Goal: Information Seeking & Learning: Find specific fact

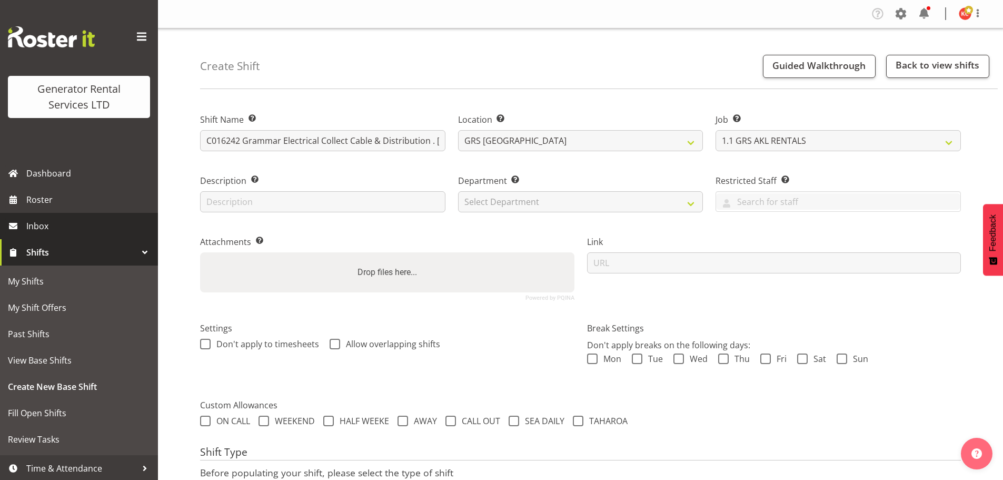
select select "9"
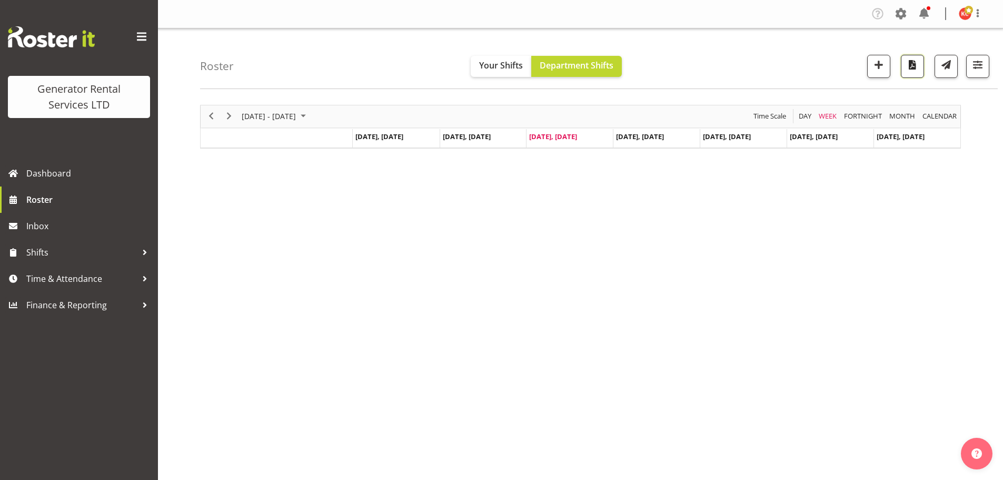
click at [907, 70] on span "button" at bounding box center [913, 65] width 14 height 14
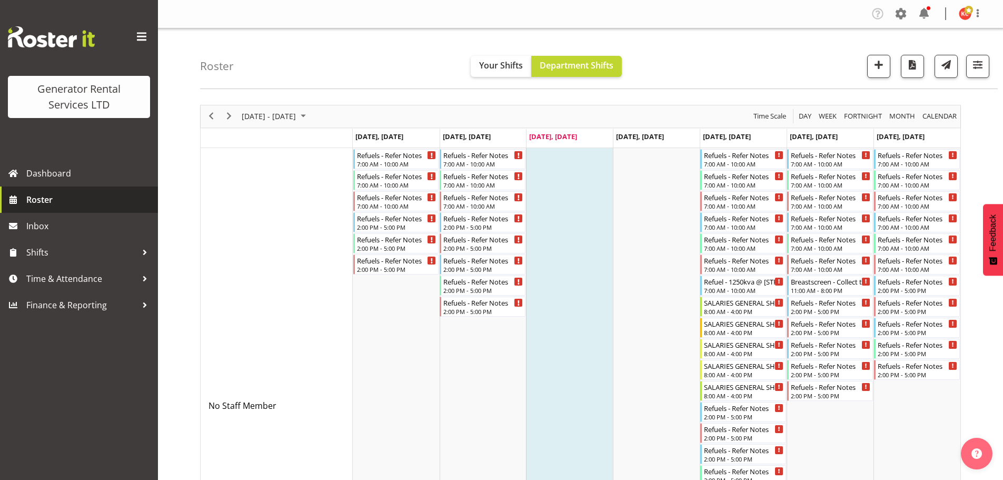
click at [51, 207] on span "Roster" at bounding box center [89, 200] width 126 height 16
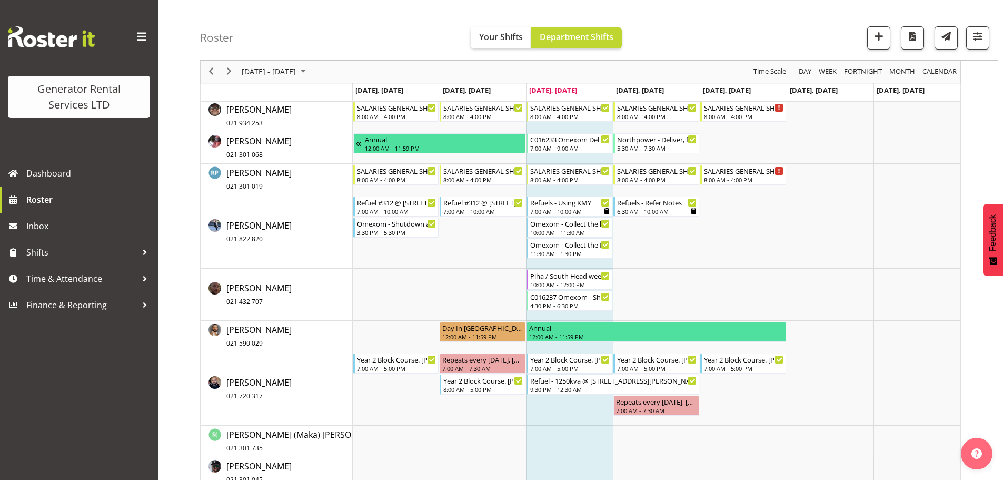
scroll to position [1314, 0]
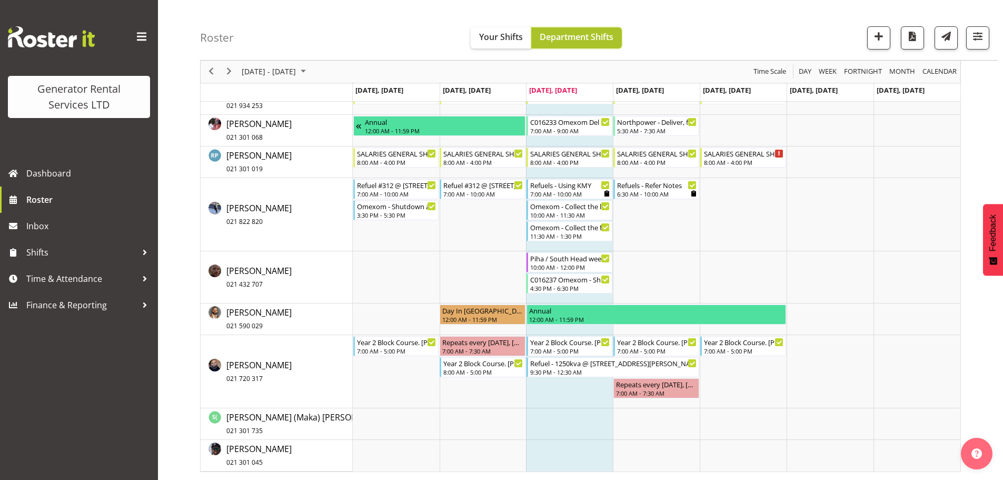
click at [589, 43] on span "Department Shifts" at bounding box center [577, 37] width 74 height 12
click at [67, 257] on span "Shifts" at bounding box center [81, 252] width 111 height 16
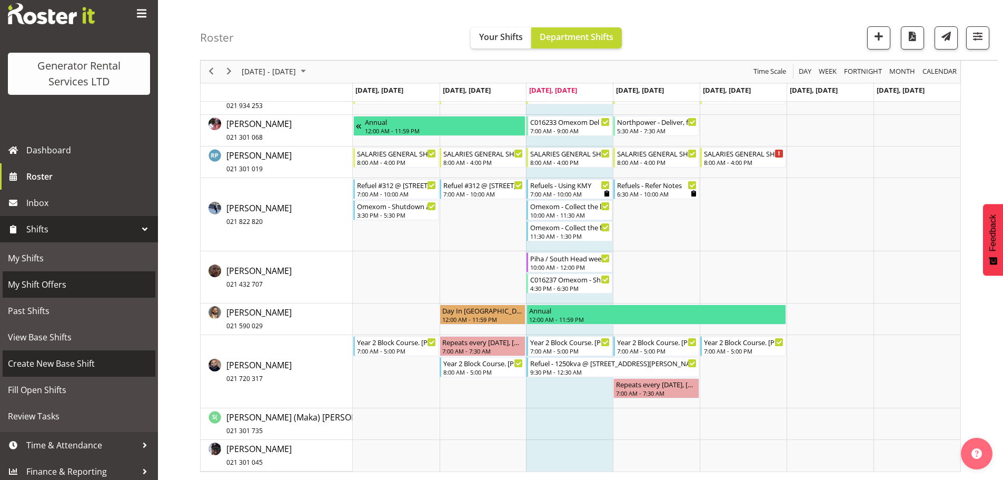
scroll to position [28, 0]
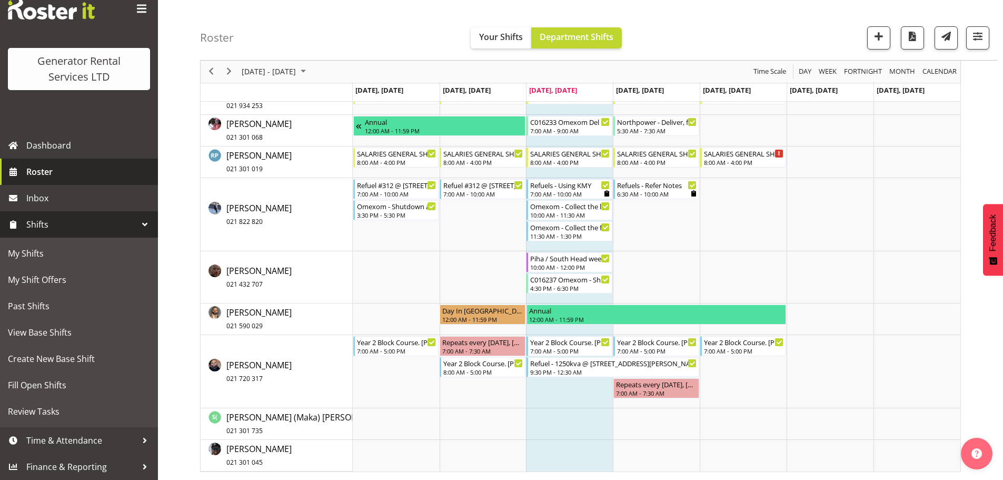
click at [61, 172] on span "Roster" at bounding box center [89, 172] width 126 height 16
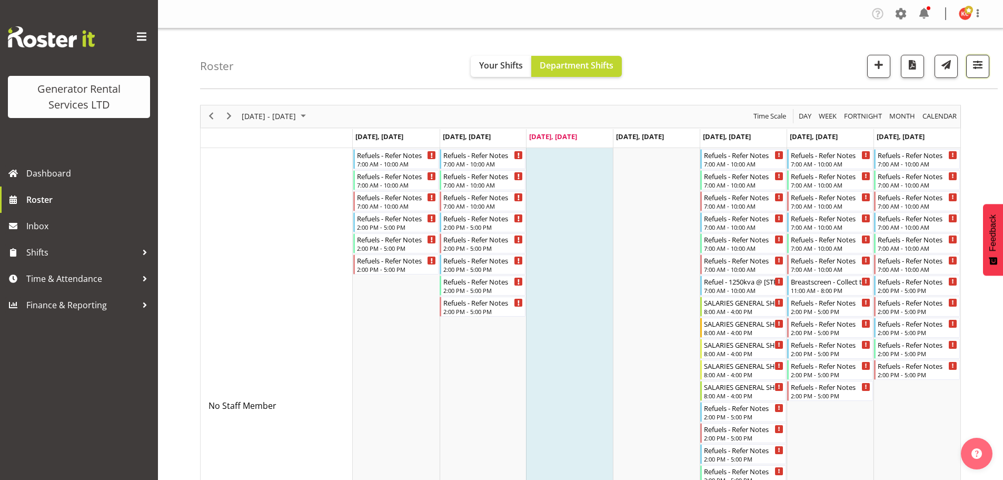
click at [975, 66] on span "button" at bounding box center [978, 65] width 14 height 14
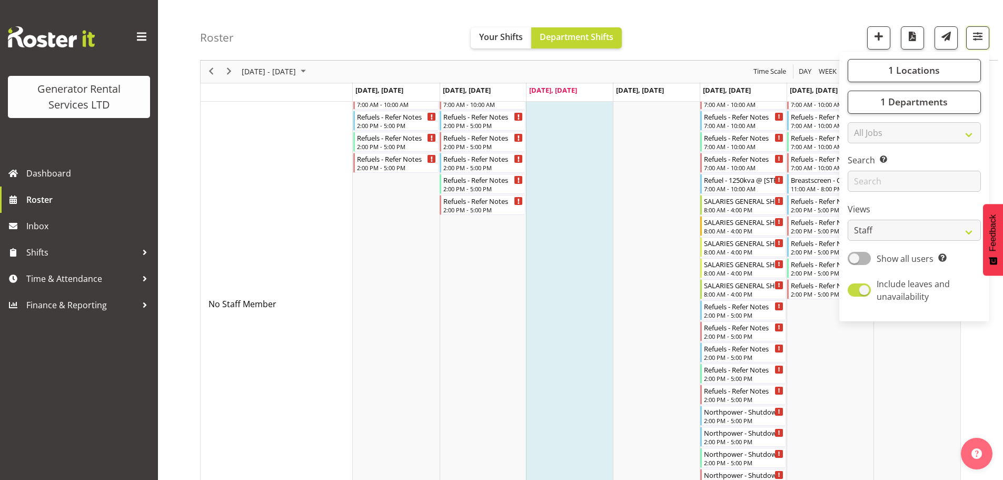
scroll to position [105, 0]
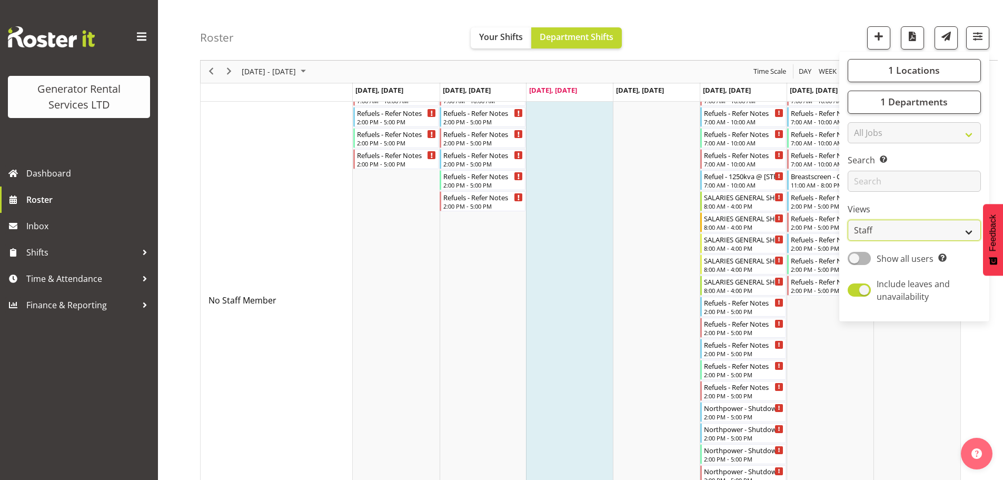
click at [906, 235] on select "Staff Role Shift - Horizontal Shift - Vertical Staff - Location" at bounding box center [914, 230] width 133 height 21
click at [848, 220] on select "Staff Role Shift - Horizontal Shift - Vertical Staff - Location" at bounding box center [914, 230] width 133 height 21
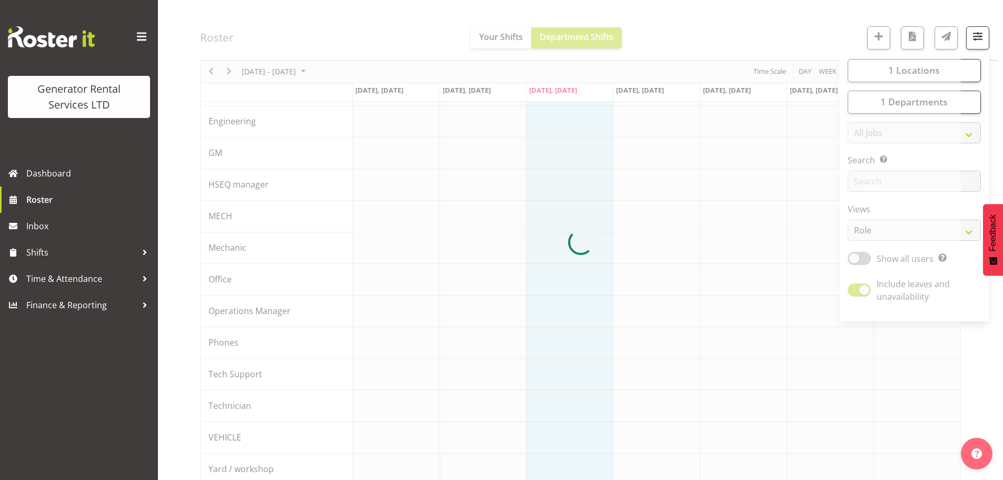
click at [914, 226] on div at bounding box center [580, 242] width 761 height 486
click at [972, 40] on span "button" at bounding box center [978, 36] width 14 height 14
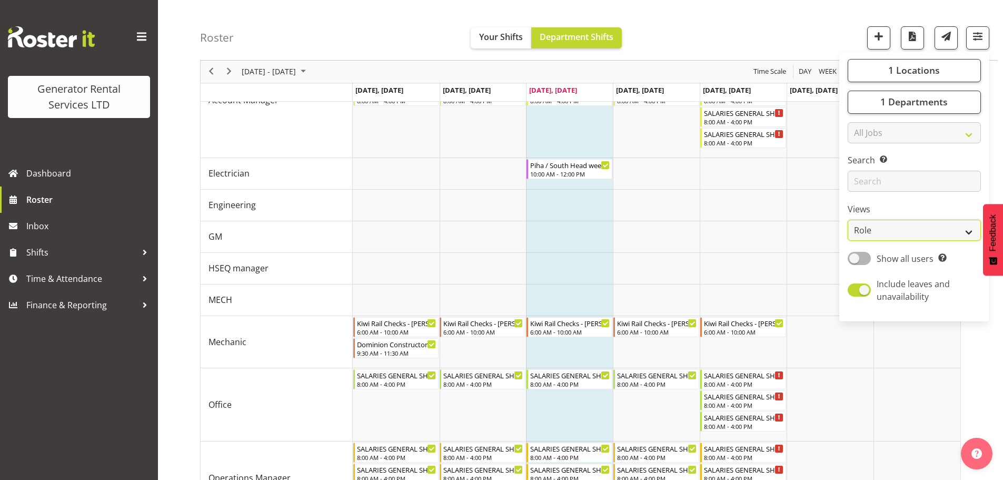
click at [896, 233] on select "Staff Role Shift - Horizontal Shift - Vertical Staff - Location" at bounding box center [914, 230] width 133 height 21
click at [848, 220] on select "Staff Role Shift - Horizontal Shift - Vertical Staff - Location" at bounding box center [914, 230] width 133 height 21
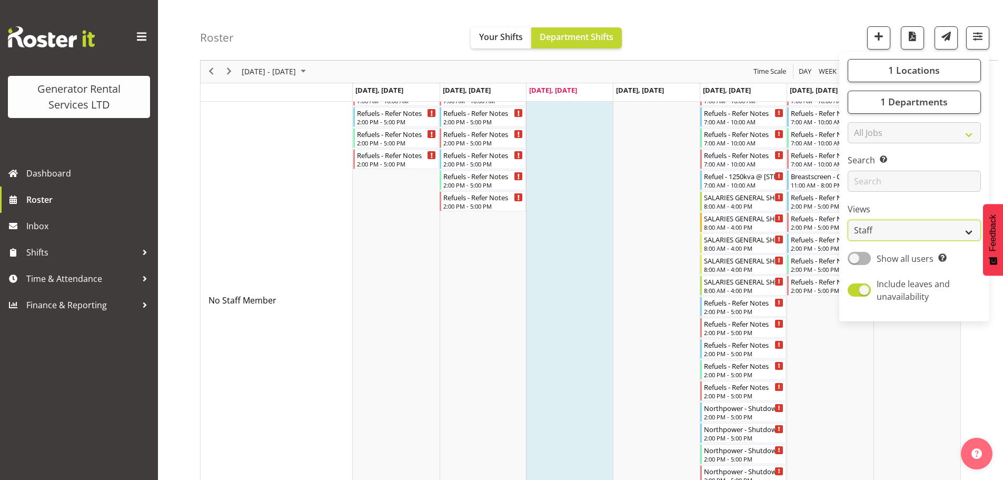
click at [932, 231] on select "Staff Role Shift - Horizontal Shift - Vertical Staff - Location" at bounding box center [914, 230] width 133 height 21
select select "shift"
click at [848, 220] on select "Staff Role Shift - Horizontal Shift - Vertical Staff - Location" at bounding box center [914, 230] width 133 height 21
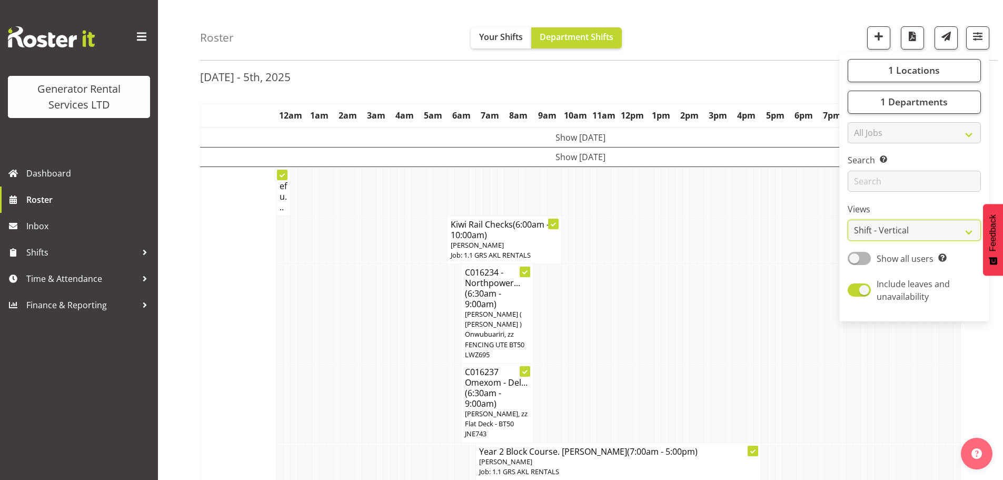
scroll to position [105, 0]
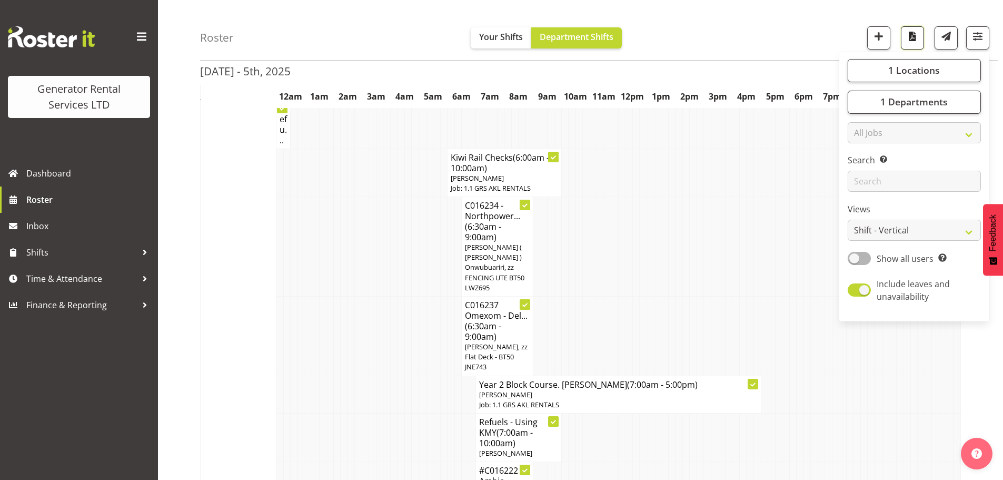
click at [914, 41] on span "button" at bounding box center [913, 36] width 14 height 14
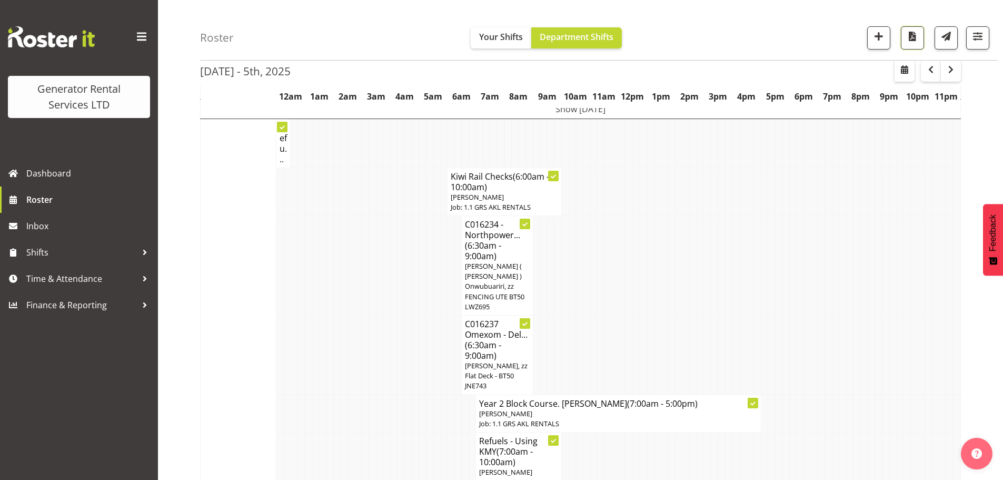
scroll to position [0, 0]
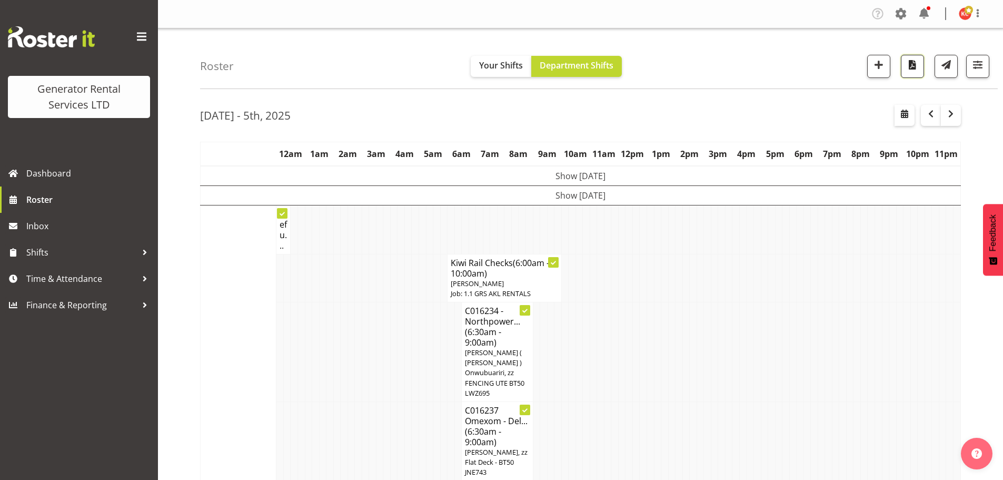
click at [916, 72] on button "button" at bounding box center [912, 66] width 23 height 23
click at [45, 250] on span "Shifts" at bounding box center [81, 252] width 111 height 16
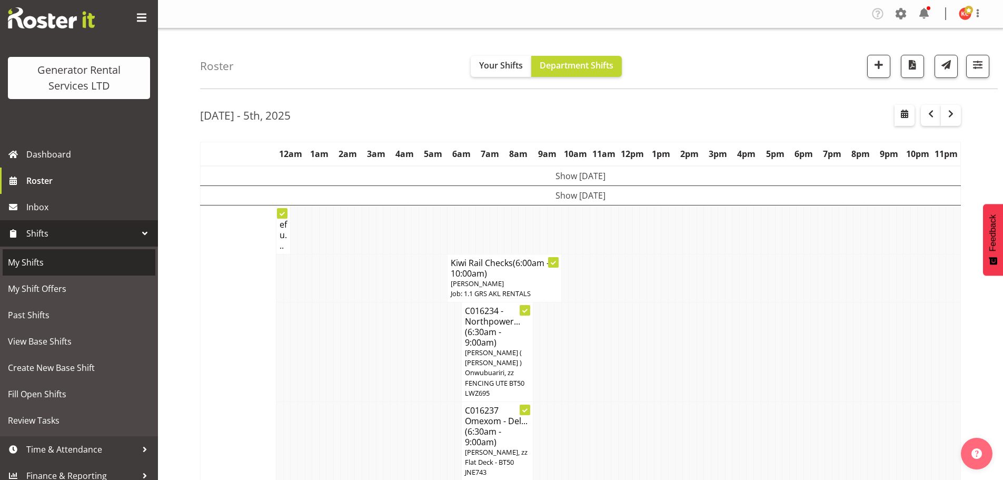
scroll to position [28, 0]
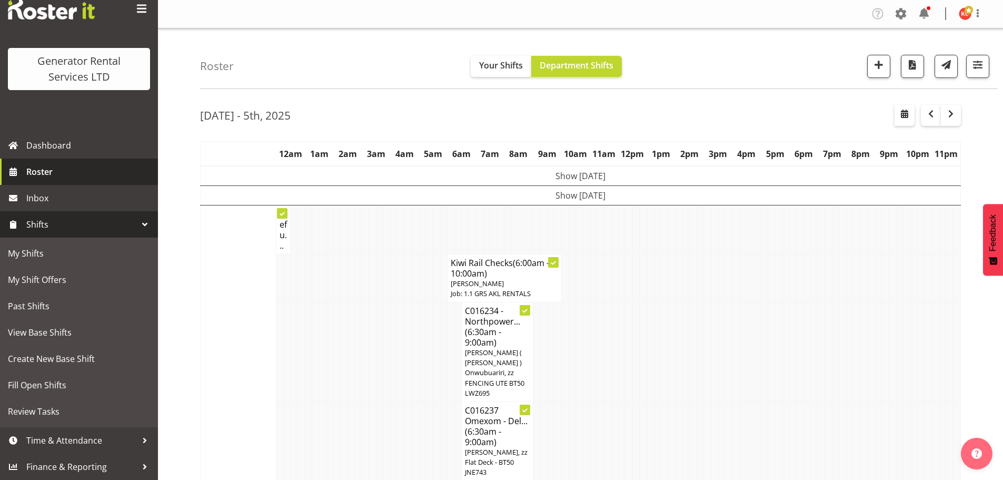
click at [45, 174] on span "Roster" at bounding box center [89, 172] width 126 height 16
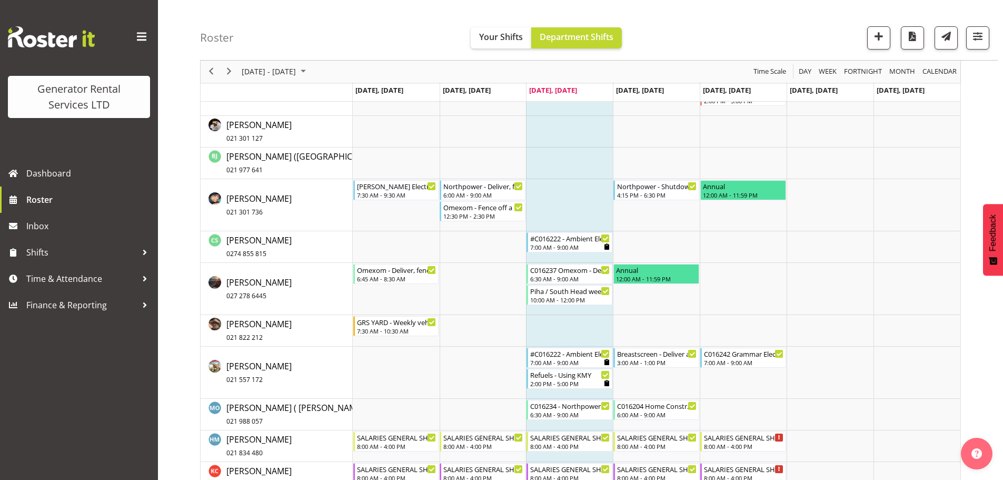
scroll to position [546, 0]
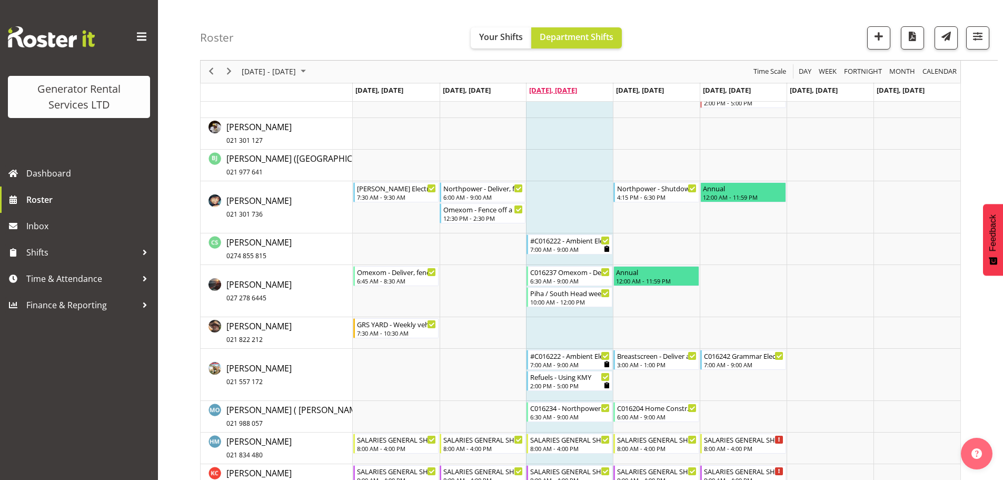
click at [570, 92] on span "[DATE], [DATE]" at bounding box center [553, 89] width 48 height 9
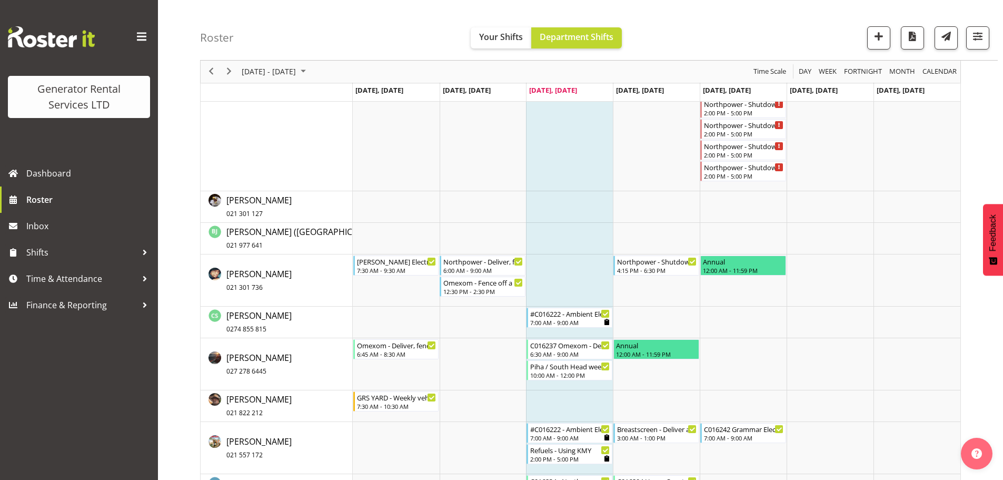
scroll to position [472, 0]
click at [809, 76] on span "Day" at bounding box center [805, 71] width 15 height 13
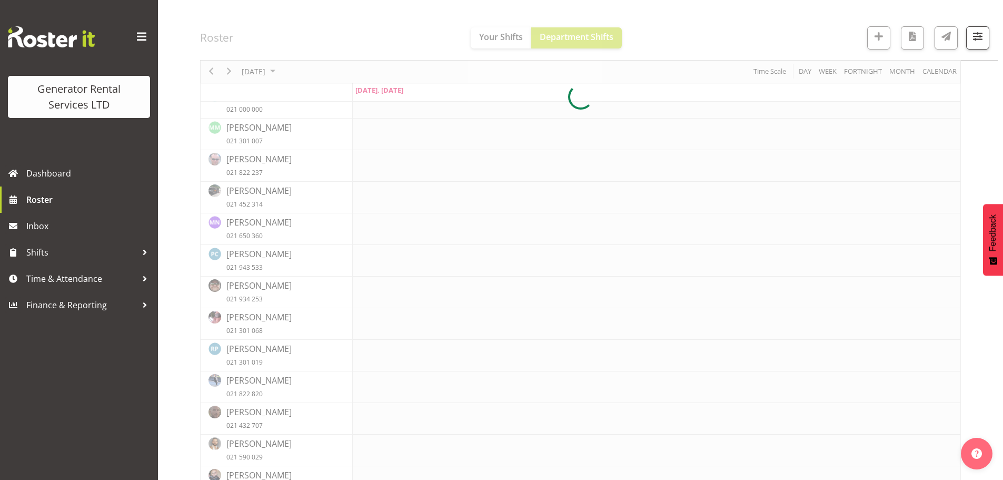
scroll to position [513, 0]
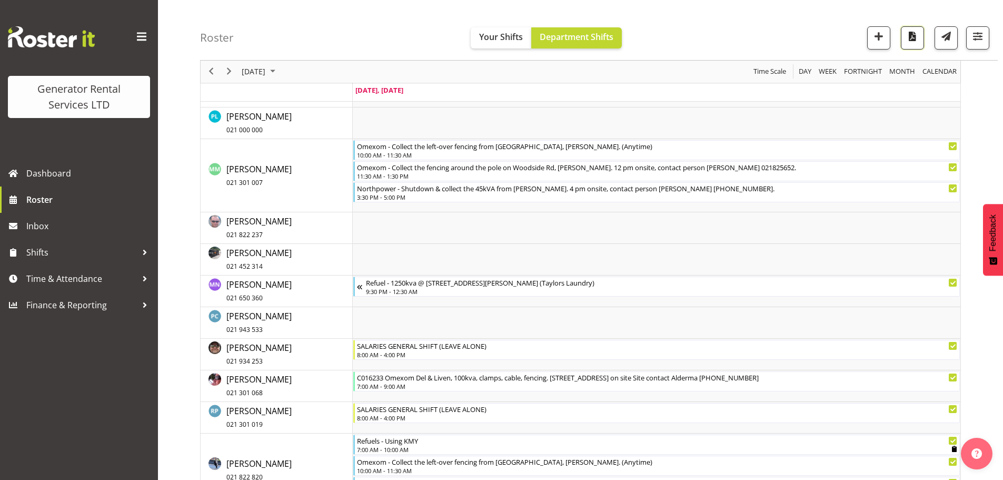
click at [907, 45] on button "button" at bounding box center [912, 37] width 23 height 23
click at [808, 77] on span "Day" at bounding box center [805, 71] width 15 height 13
click at [233, 74] on span "Next" at bounding box center [229, 71] width 13 height 13
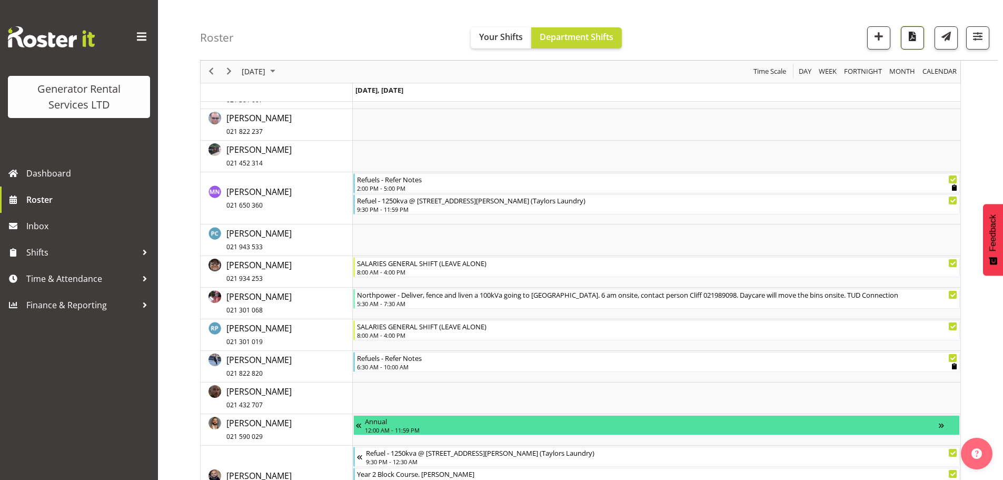
click at [910, 41] on span "button" at bounding box center [913, 36] width 14 height 14
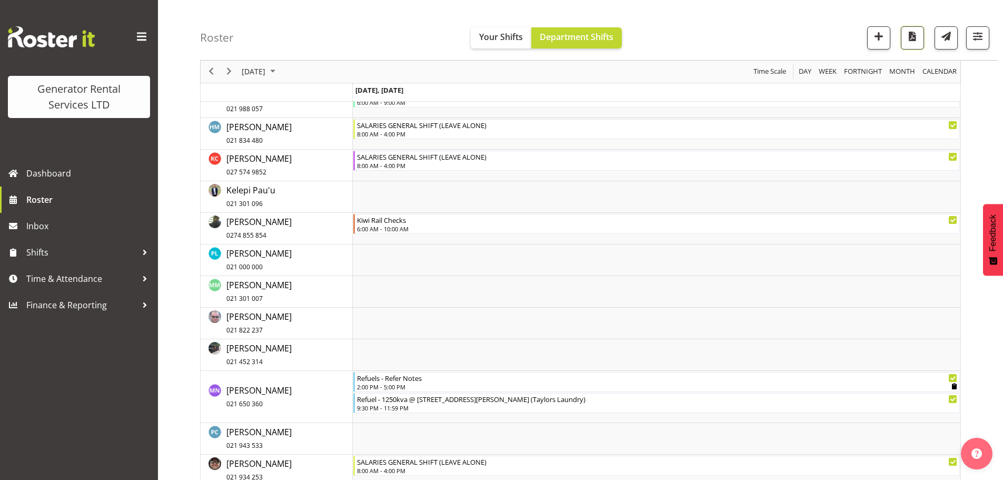
scroll to position [421, 0]
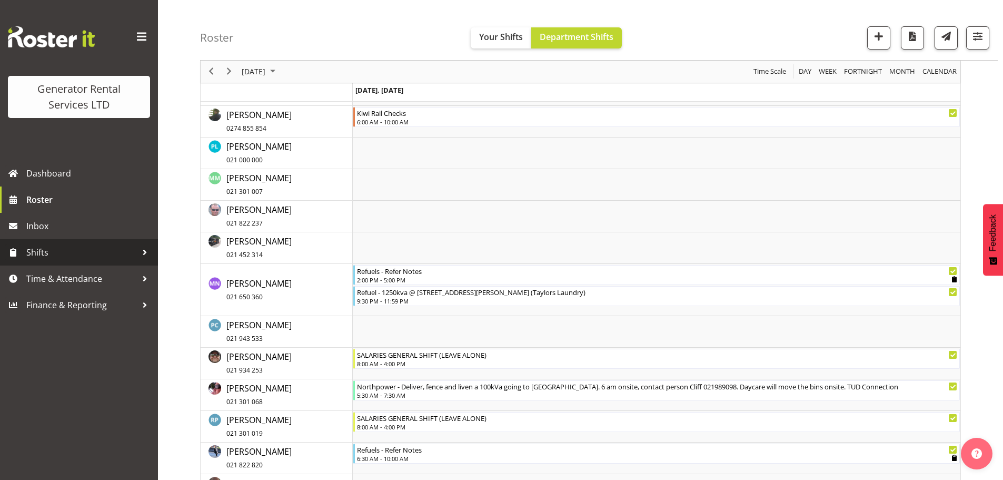
click at [71, 255] on span "Shifts" at bounding box center [81, 252] width 111 height 16
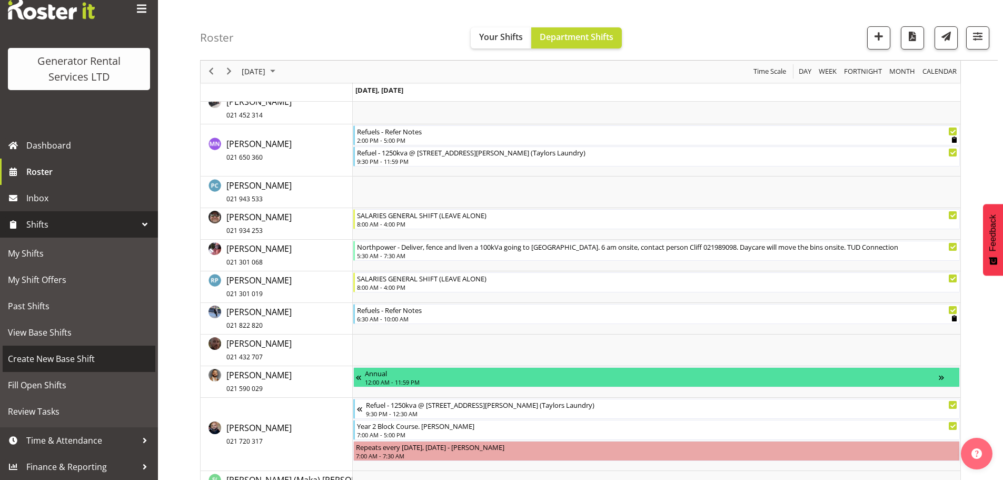
scroll to position [579, 0]
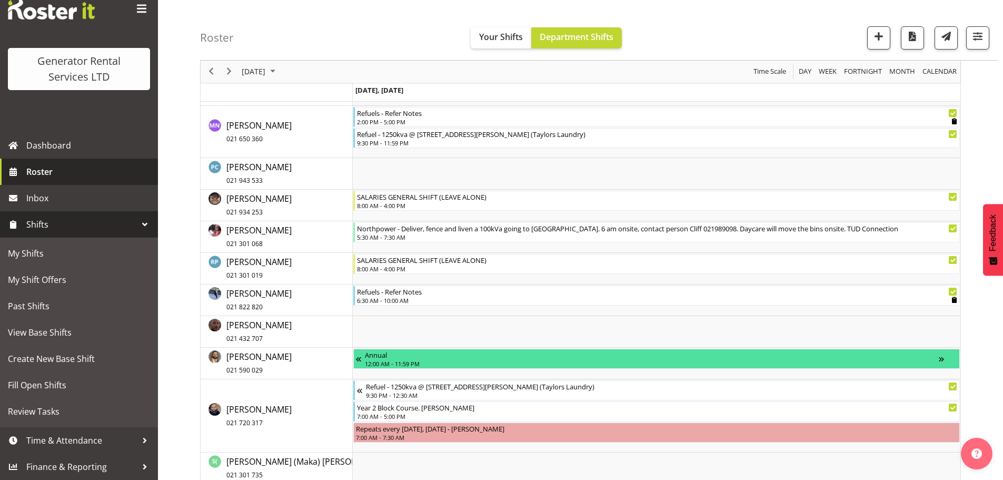
click at [51, 168] on span "Roster" at bounding box center [89, 172] width 126 height 16
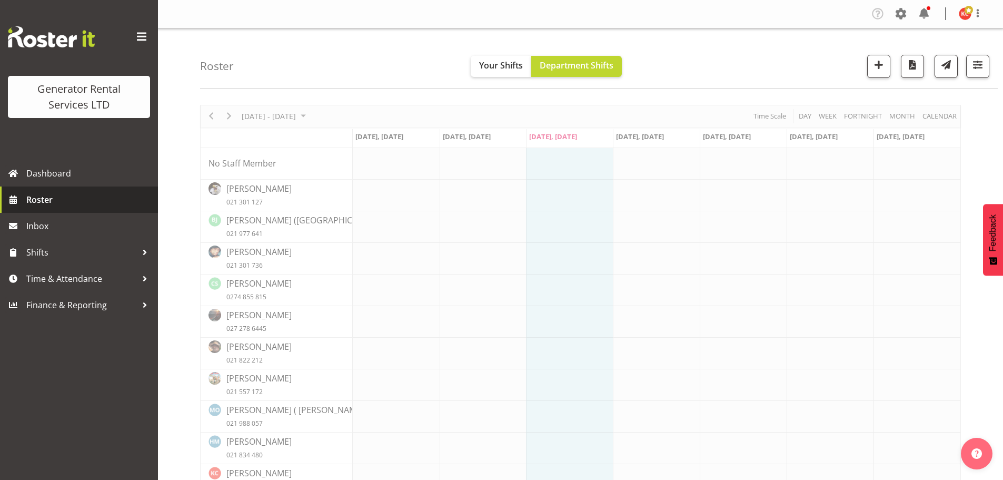
click at [33, 191] on link "Roster" at bounding box center [79, 199] width 158 height 26
click at [977, 71] on span "button" at bounding box center [978, 65] width 14 height 14
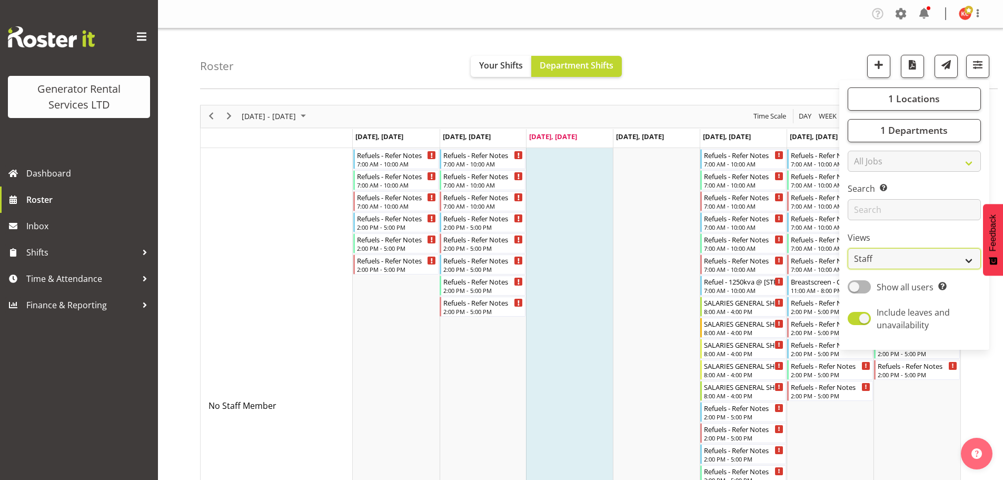
click at [911, 260] on select "Staff Role Shift - Horizontal Shift - Vertical Staff - Location" at bounding box center [914, 258] width 133 height 21
select select "shift"
click at [848, 248] on select "Staff Role Shift - Horizontal Shift - Vertical Staff - Location" at bounding box center [914, 258] width 133 height 21
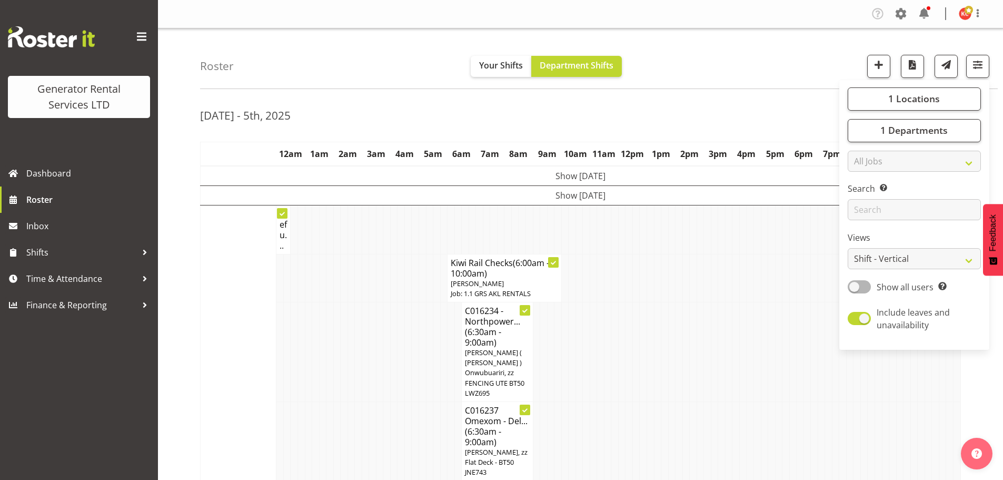
click at [803, 71] on div "Roster Your Shifts Department Shifts 1 Locations Clear GRS Auckland GRS Hasting…" at bounding box center [599, 58] width 798 height 61
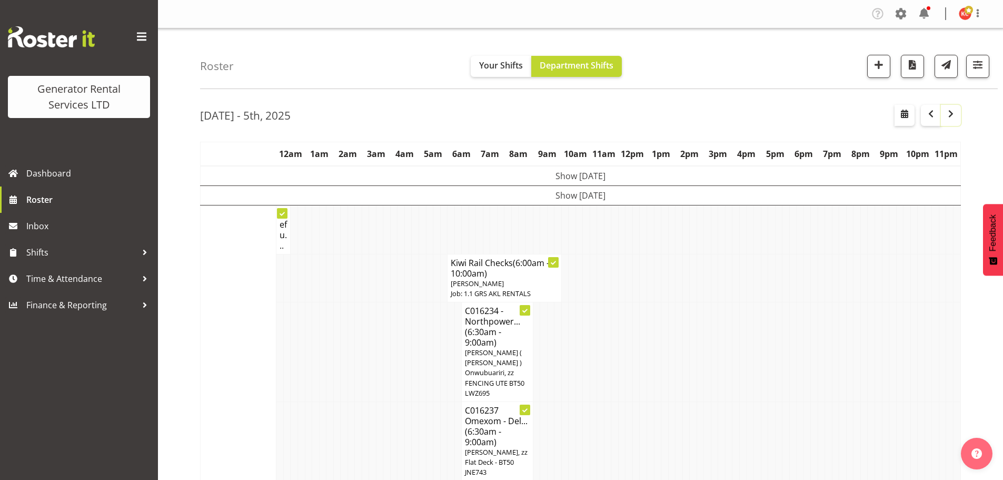
click at [952, 114] on span "button" at bounding box center [951, 113] width 13 height 13
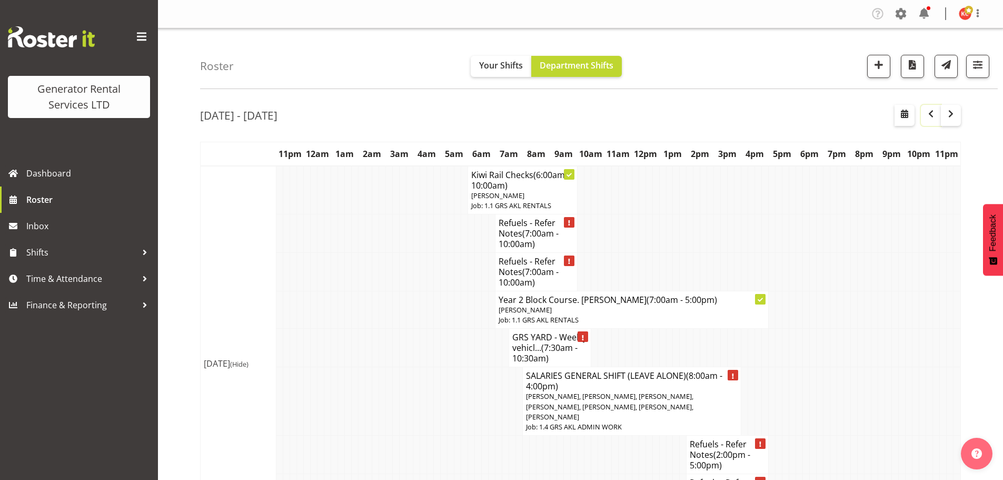
click at [927, 117] on span "button" at bounding box center [931, 113] width 13 height 13
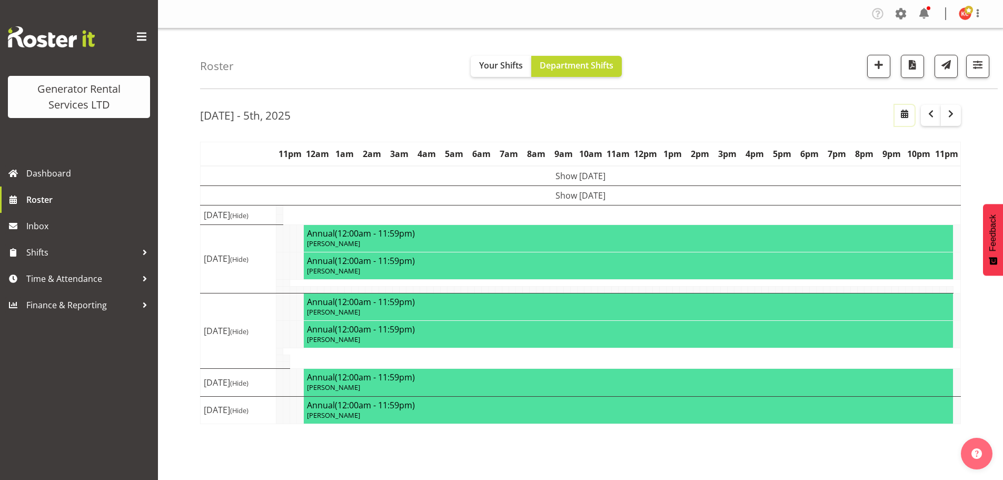
click at [906, 119] on span "button" at bounding box center [904, 113] width 13 height 13
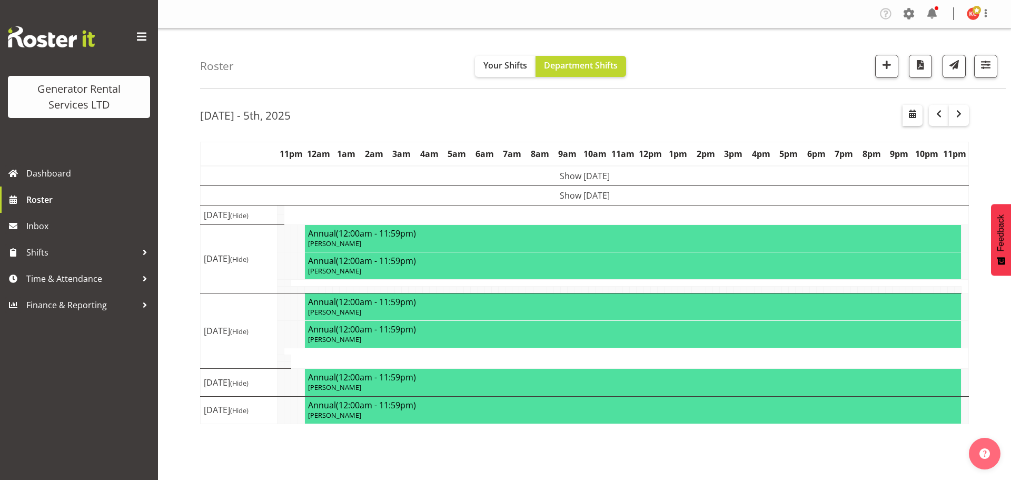
select select "9"
select select "2025"
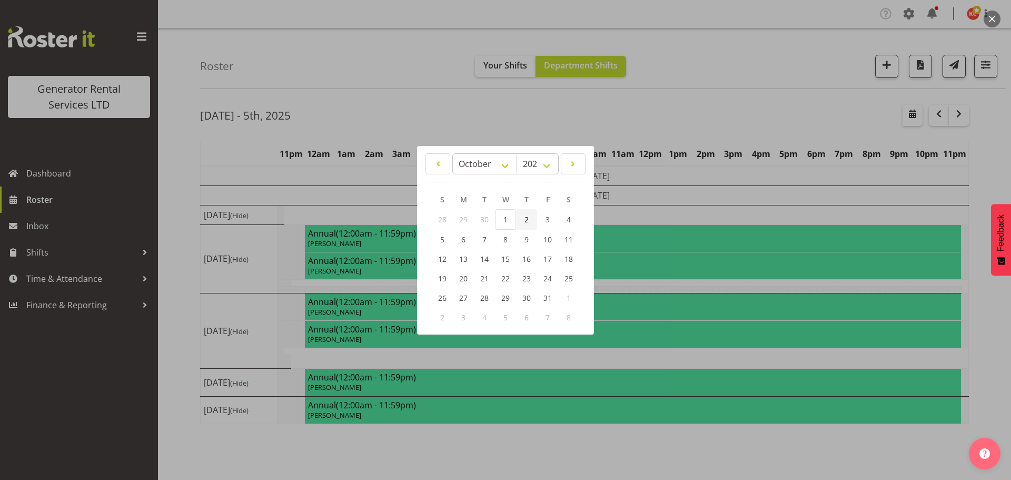
click at [525, 226] on link "2" at bounding box center [526, 219] width 21 height 21
click at [650, 90] on div at bounding box center [505, 240] width 1011 height 480
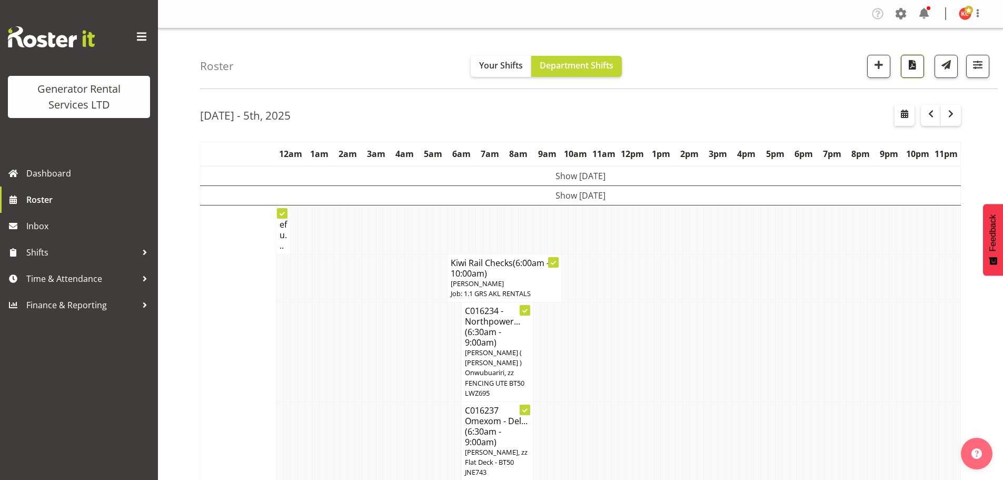
click at [913, 65] on span "button" at bounding box center [913, 65] width 14 height 14
click at [912, 122] on button "button" at bounding box center [905, 115] width 20 height 21
select select "9"
select select "2025"
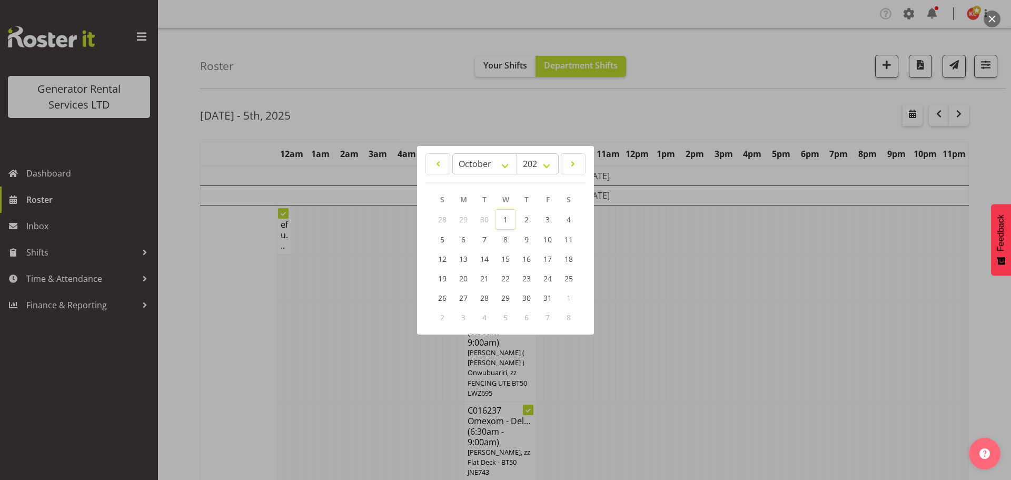
click at [815, 107] on div at bounding box center [505, 240] width 1011 height 480
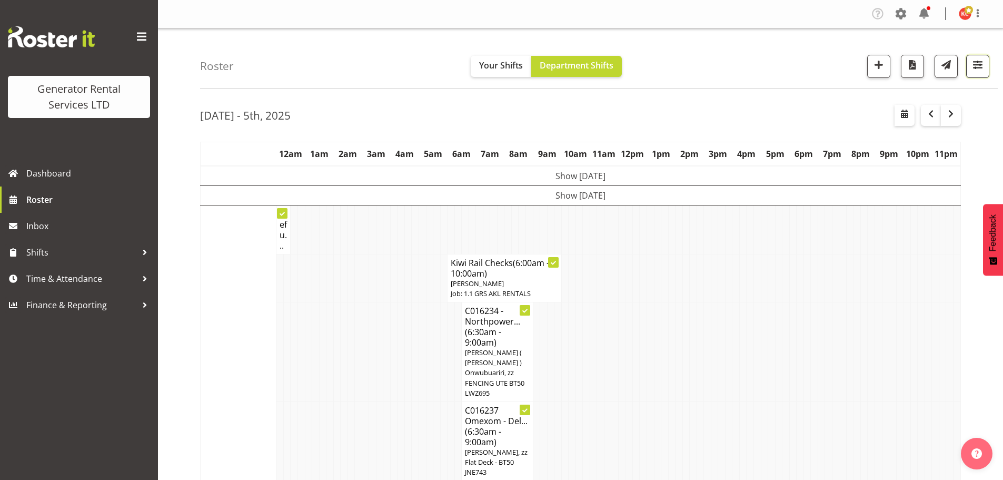
click at [974, 67] on span "button" at bounding box center [978, 65] width 14 height 14
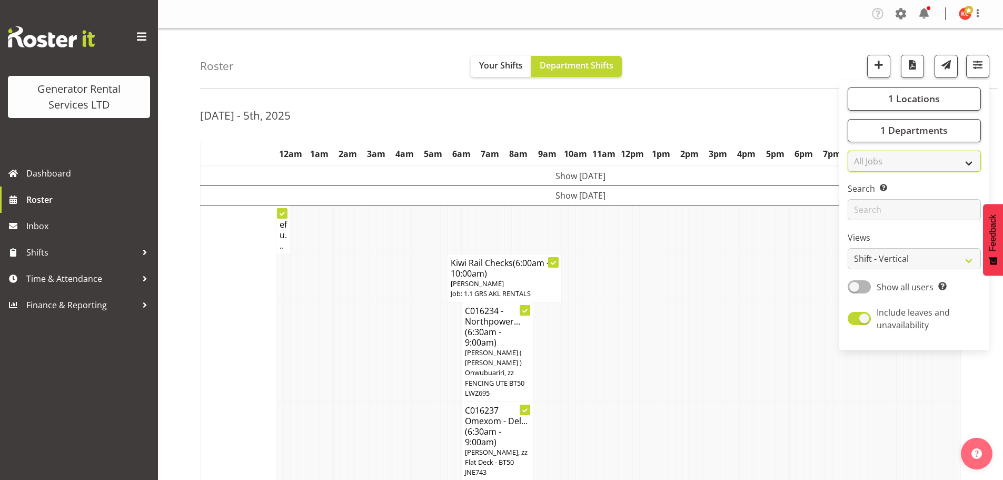
click at [916, 160] on select "All Jobs All Jobs 1.1 GRS AKL RENTALS 1.1 GRS AKL RENTALS AC 1.1 GRS AKL RENTAL…" at bounding box center [914, 161] width 133 height 21
select select "9"
click at [848, 151] on select "All Jobs All Jobs 1.1 GRS AKL RENTALS 1.1 GRS AKL RENTALS AC 1.1 GRS AKL RENTAL…" at bounding box center [914, 161] width 133 height 21
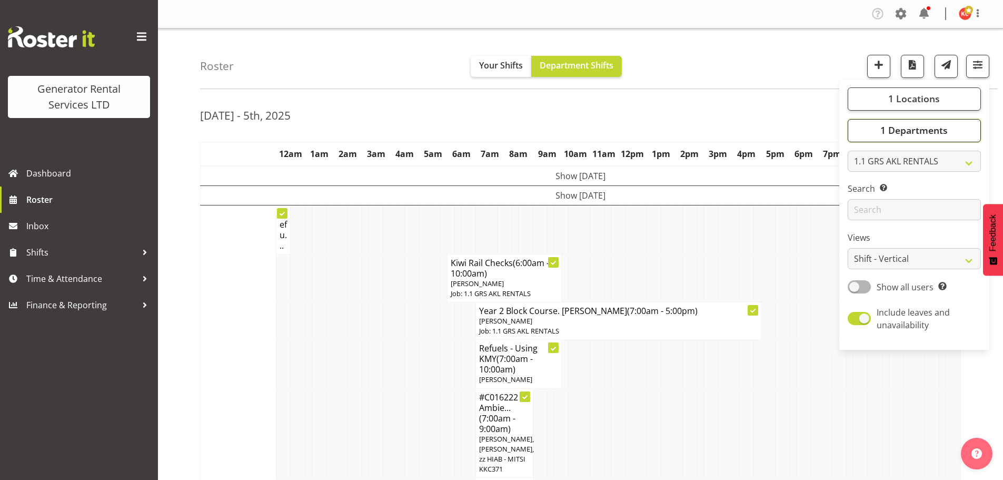
click at [935, 128] on span "1 Departments" at bounding box center [913, 130] width 67 height 13
click at [938, 97] on span "1 Locations" at bounding box center [914, 98] width 52 height 13
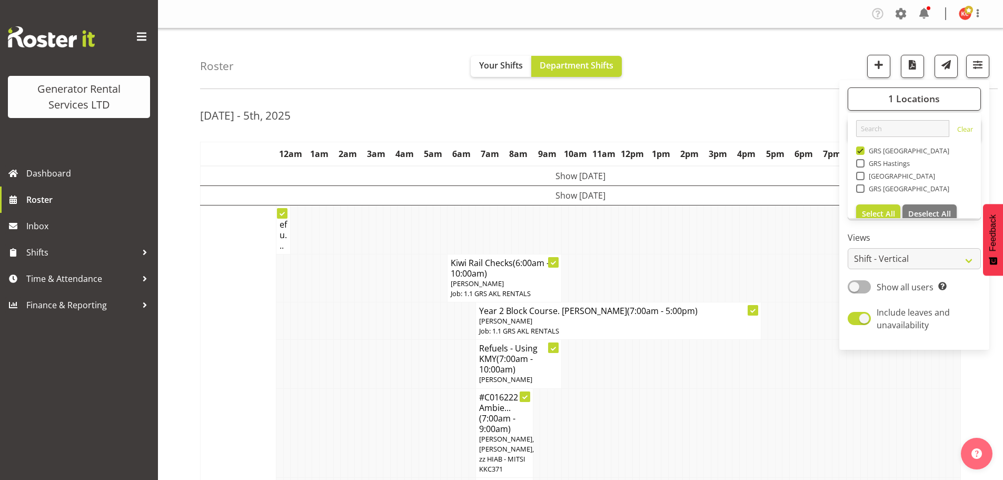
click at [811, 121] on div "Sep 29th - 5th, 2025" at bounding box center [580, 117] width 761 height 24
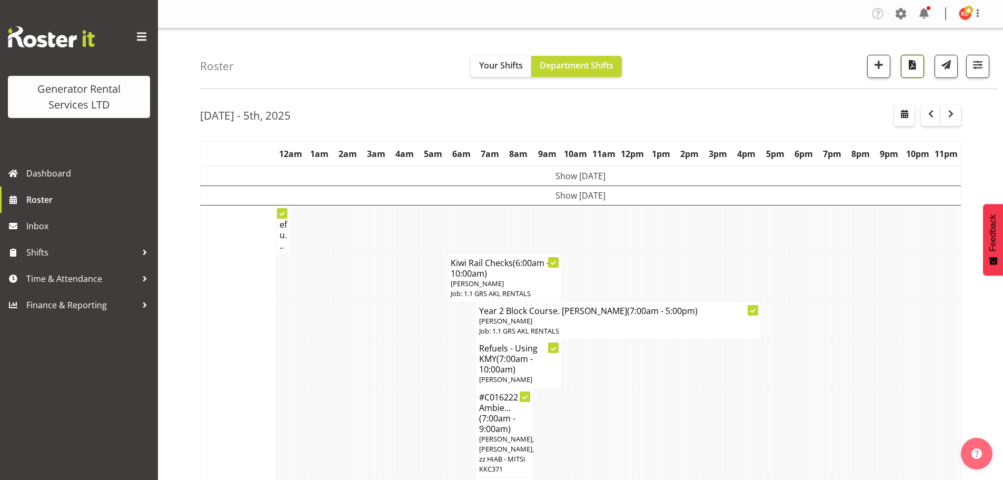
click at [912, 73] on button "button" at bounding box center [912, 66] width 23 height 23
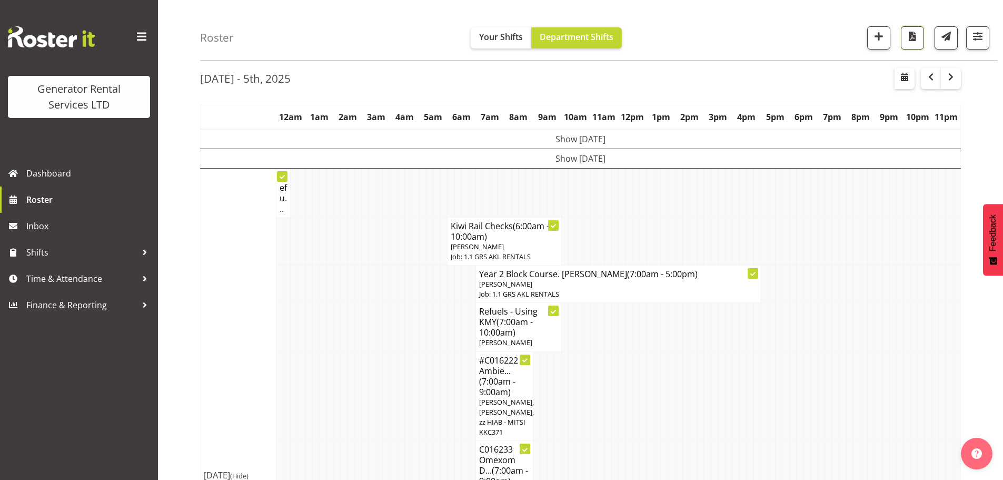
scroll to position [53, 0]
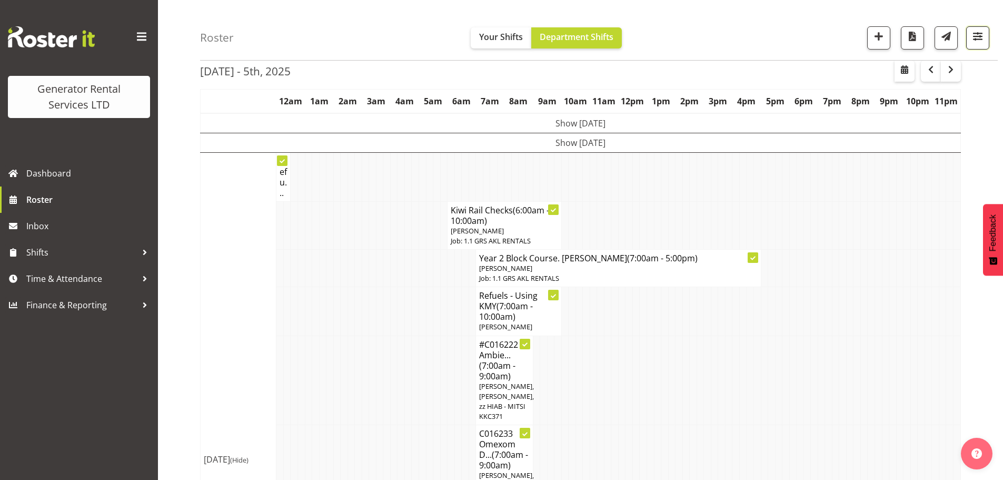
click at [977, 38] on span "button" at bounding box center [978, 36] width 14 height 14
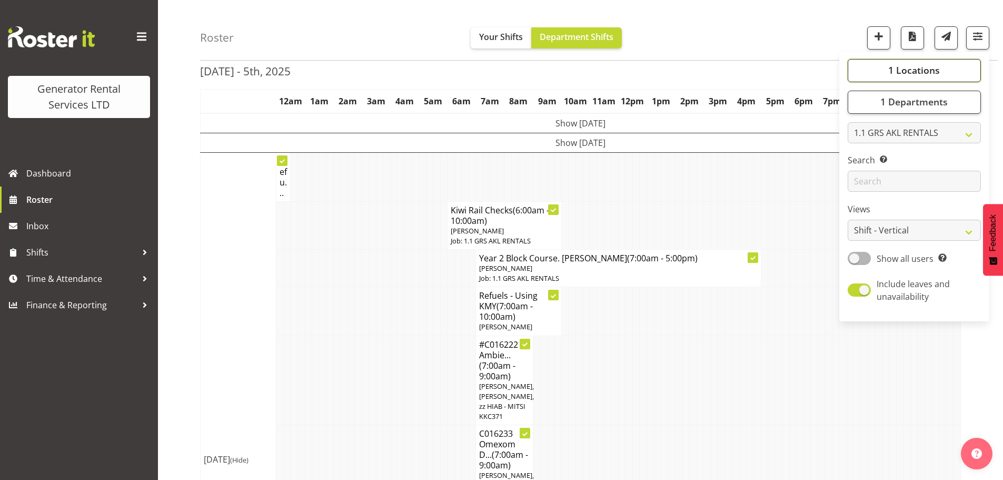
click at [938, 78] on button "1 Locations" at bounding box center [914, 70] width 133 height 23
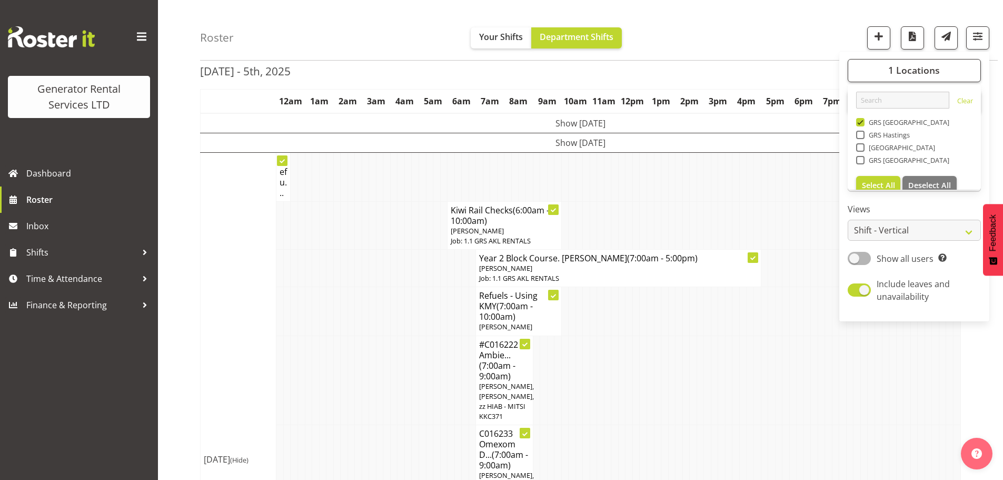
click at [820, 72] on div "Sep 29th - 5th, 2025" at bounding box center [580, 73] width 761 height 24
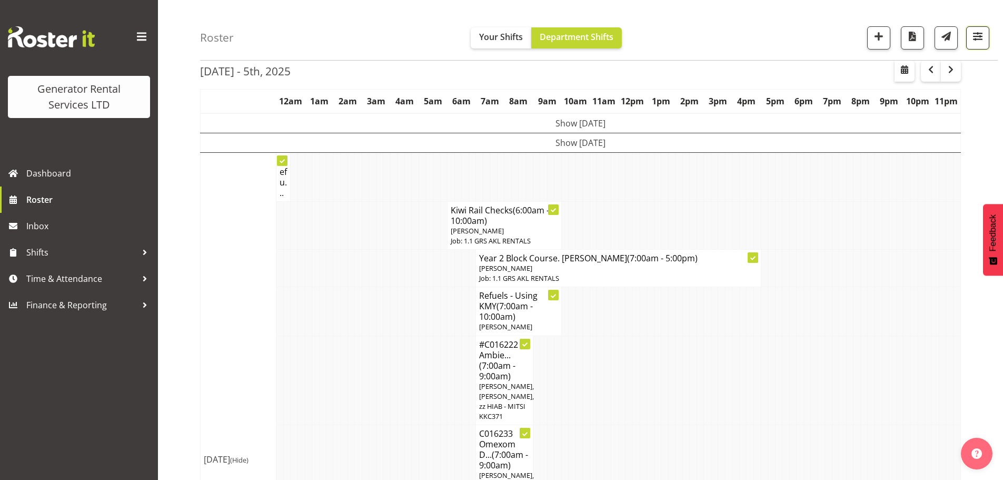
click at [976, 36] on span "button" at bounding box center [978, 36] width 14 height 14
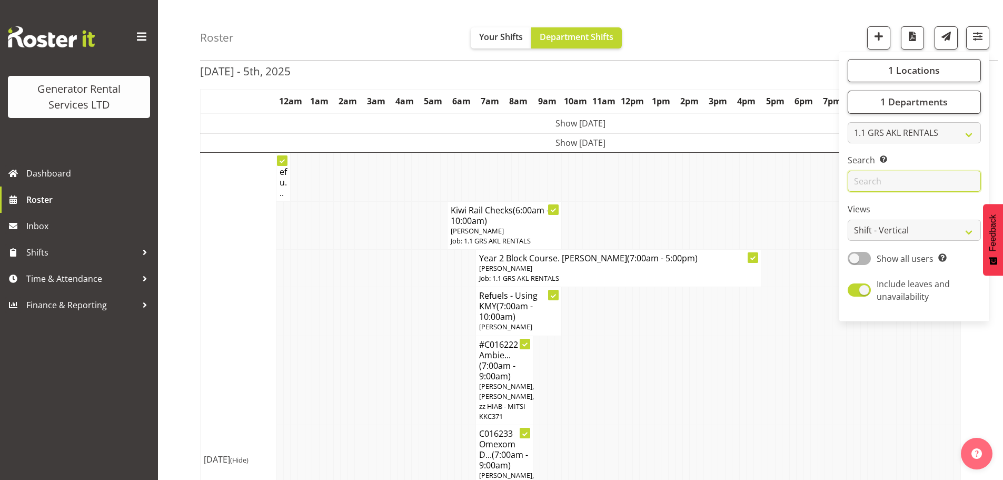
click at [910, 183] on input "text" at bounding box center [914, 181] width 133 height 21
click at [946, 106] on span "1 Departments" at bounding box center [913, 102] width 67 height 13
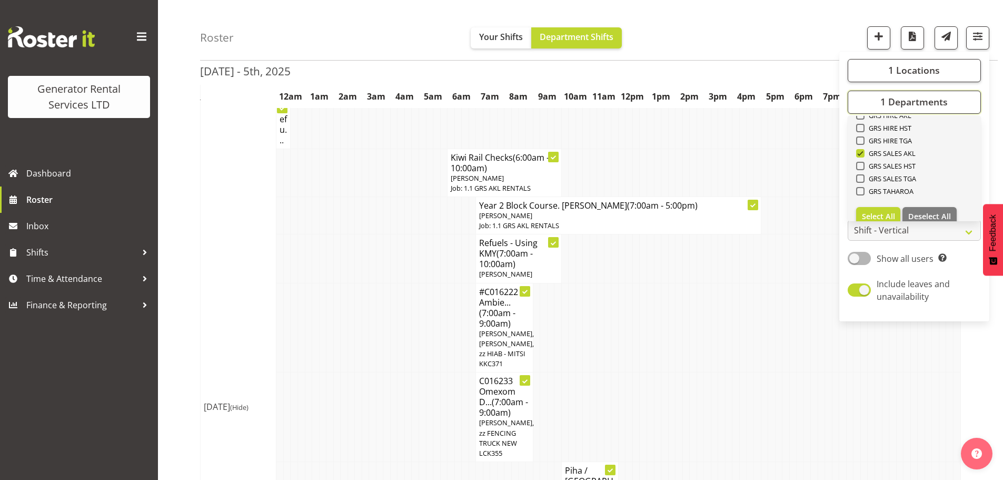
scroll to position [88, 0]
click at [893, 201] on span "Select All" at bounding box center [878, 204] width 33 height 10
checkbox input "true"
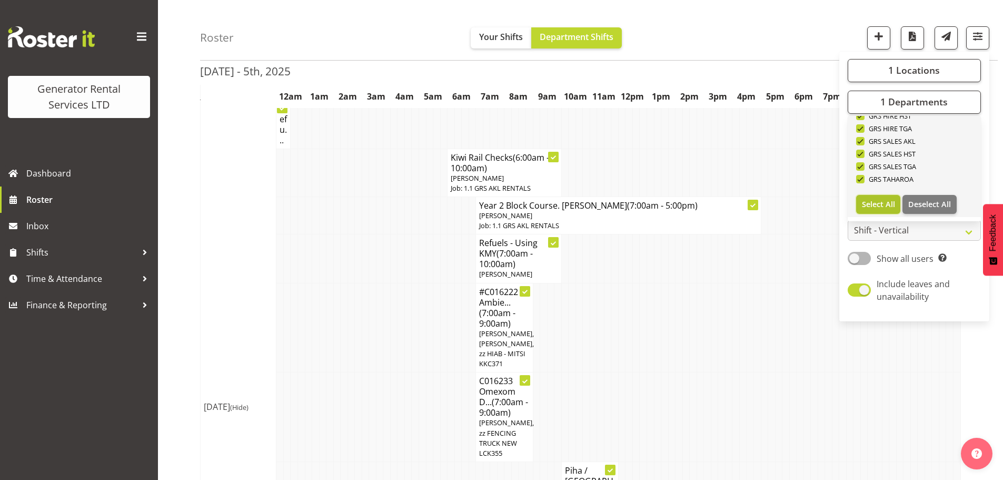
checkbox input "true"
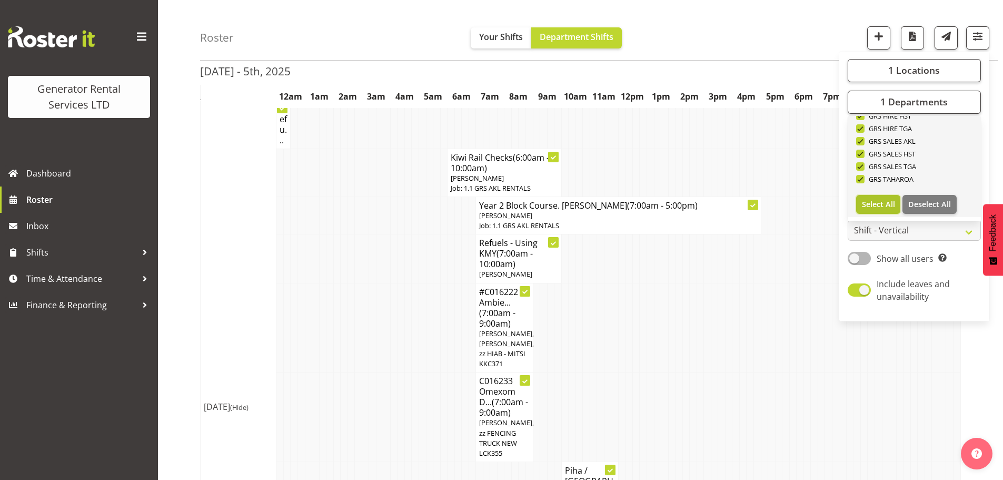
checkbox input "true"
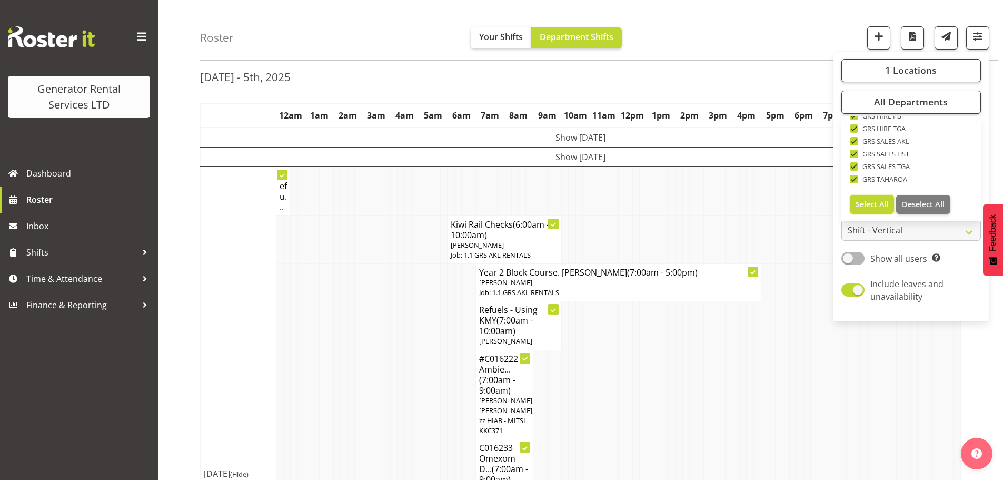
scroll to position [105, 0]
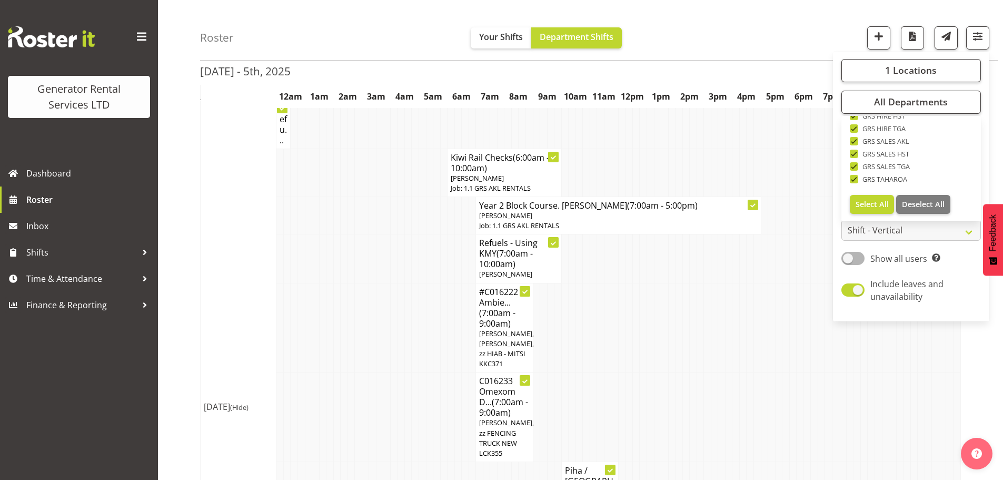
click at [714, 41] on div "Roster Your Shifts Department Shifts 1 Locations Clear GRS Auckland GRS Hasting…" at bounding box center [599, 30] width 798 height 61
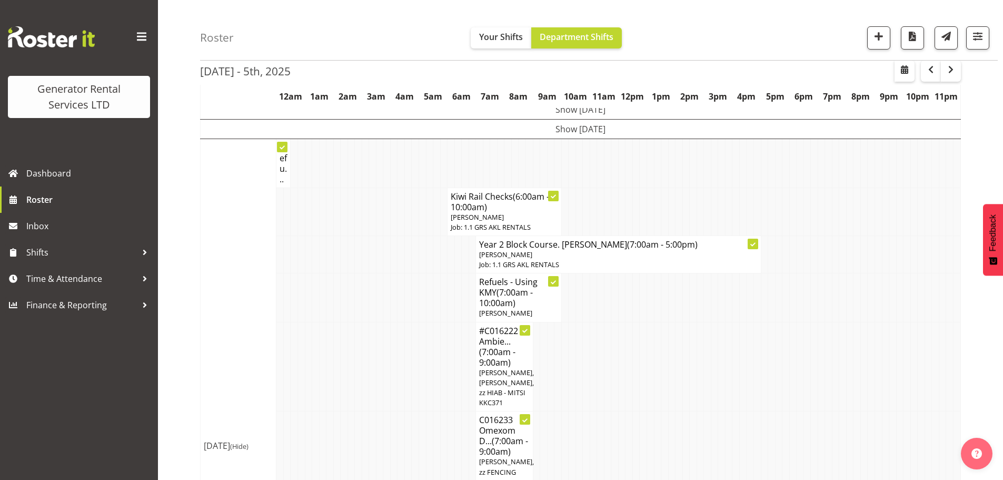
scroll to position [0, 0]
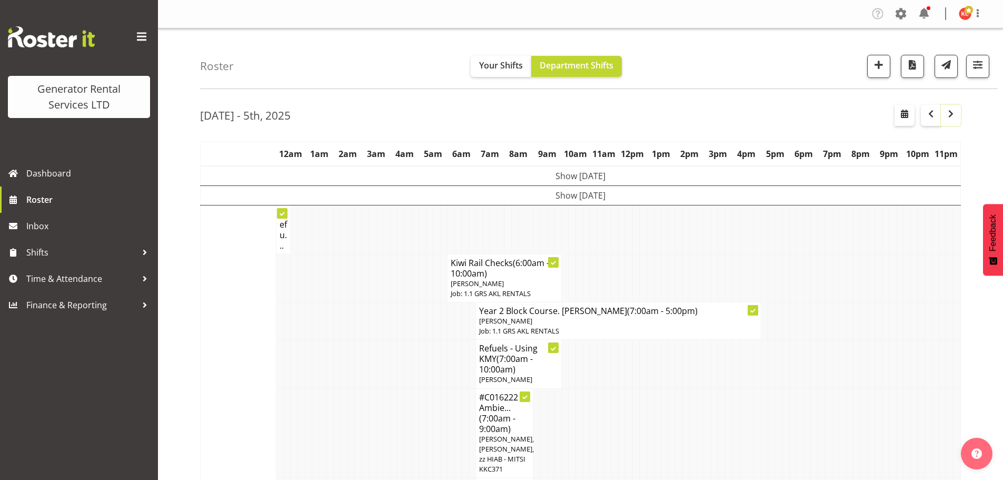
click at [957, 114] on button "button" at bounding box center [951, 115] width 20 height 21
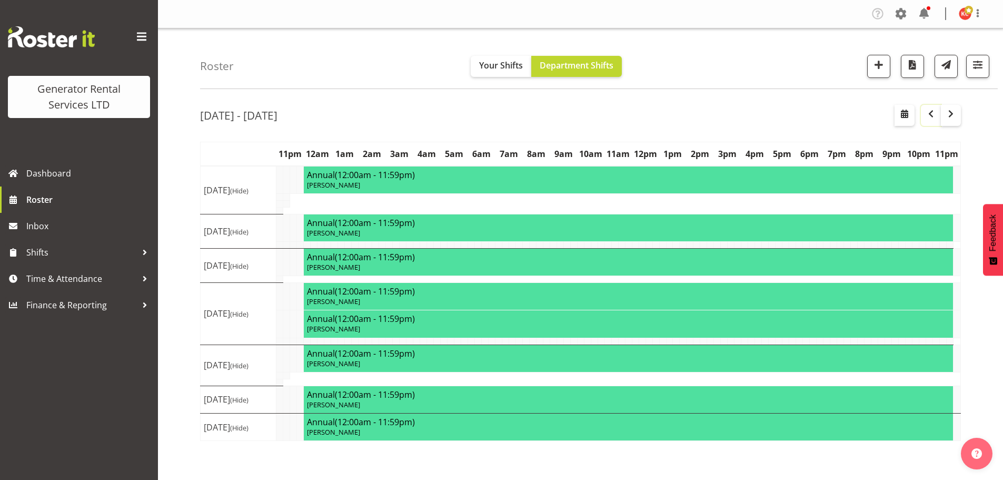
click at [925, 120] on span "button" at bounding box center [931, 113] width 13 height 13
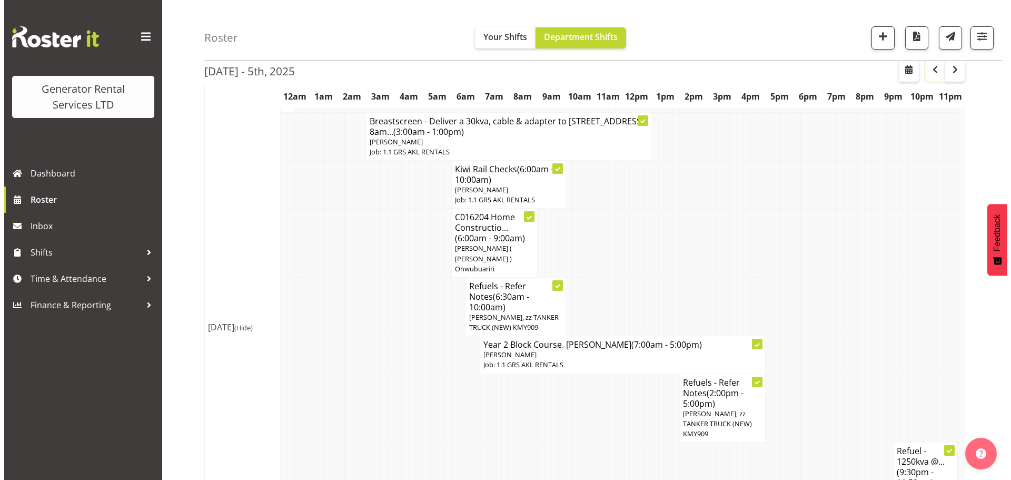
scroll to position [737, 0]
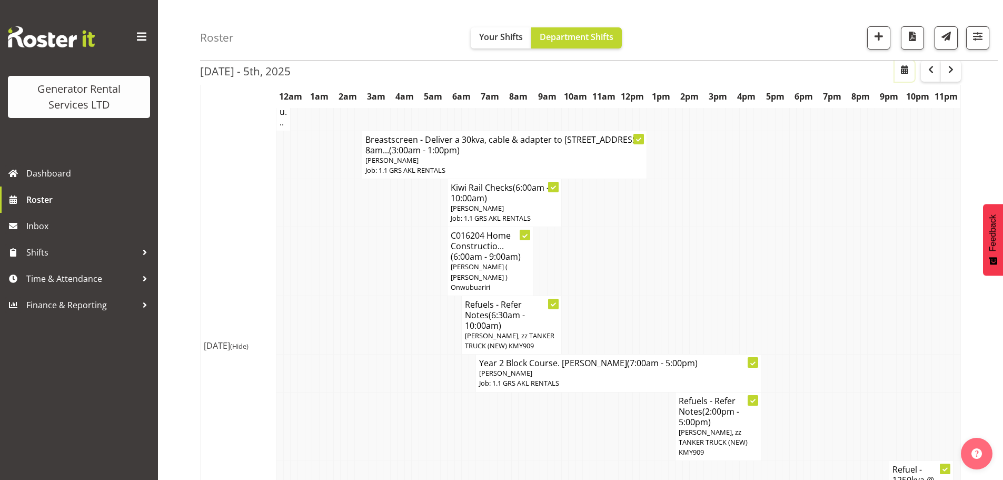
click at [907, 75] on span "button" at bounding box center [904, 69] width 13 height 13
select select "9"
select select "2025"
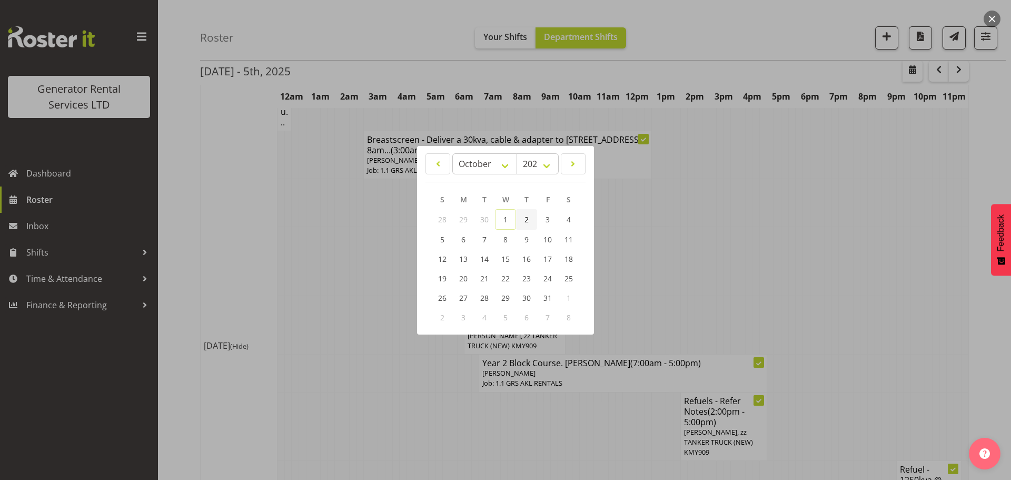
click at [527, 222] on span "2" at bounding box center [526, 219] width 4 height 10
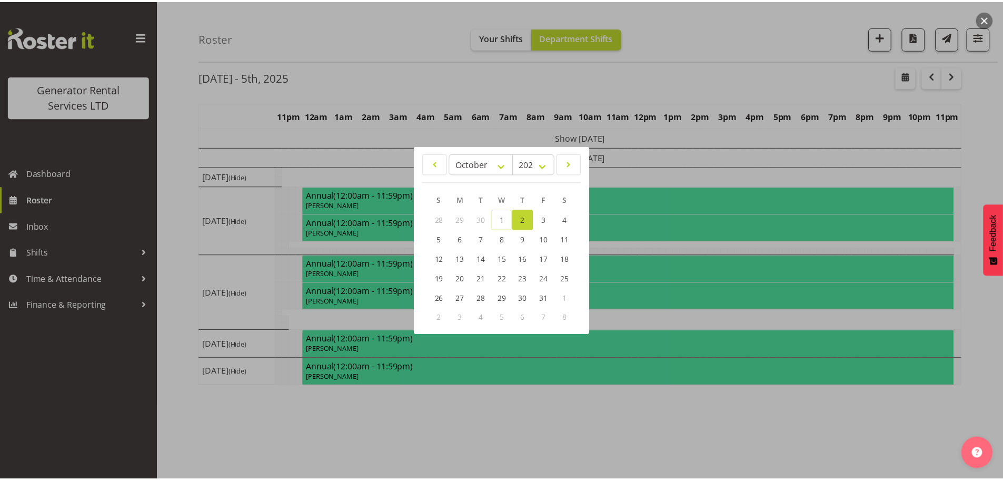
scroll to position [38, 0]
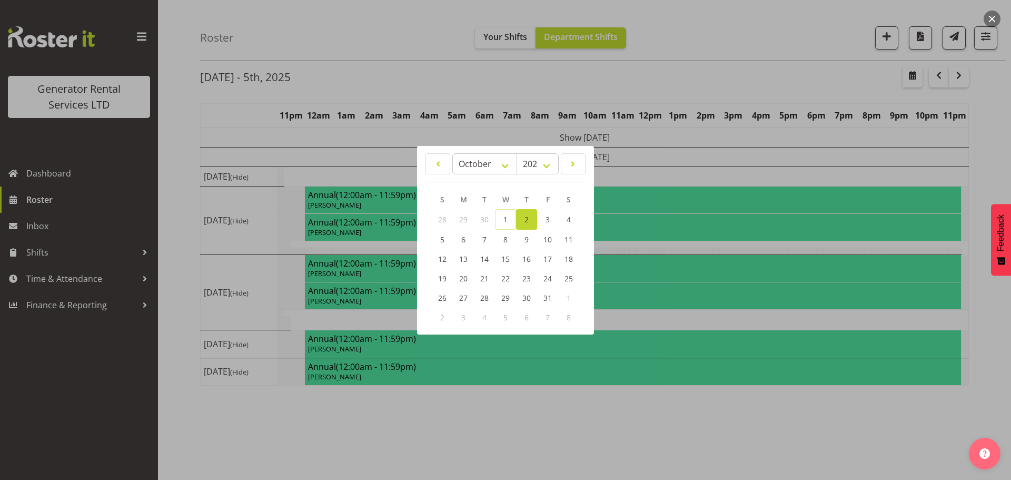
click at [738, 48] on div at bounding box center [505, 240] width 1011 height 480
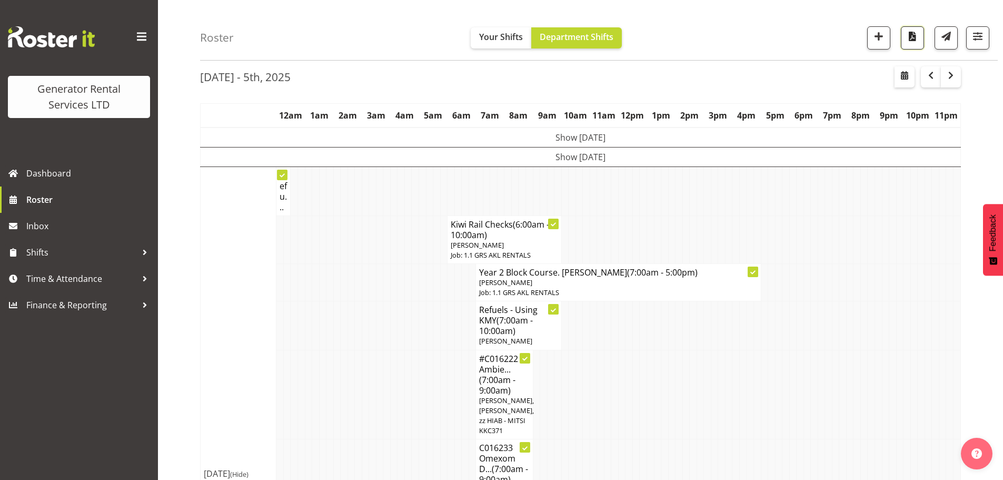
click at [916, 44] on button "button" at bounding box center [912, 37] width 23 height 23
click at [909, 75] on span "button" at bounding box center [904, 75] width 13 height 13
select select "9"
select select "2025"
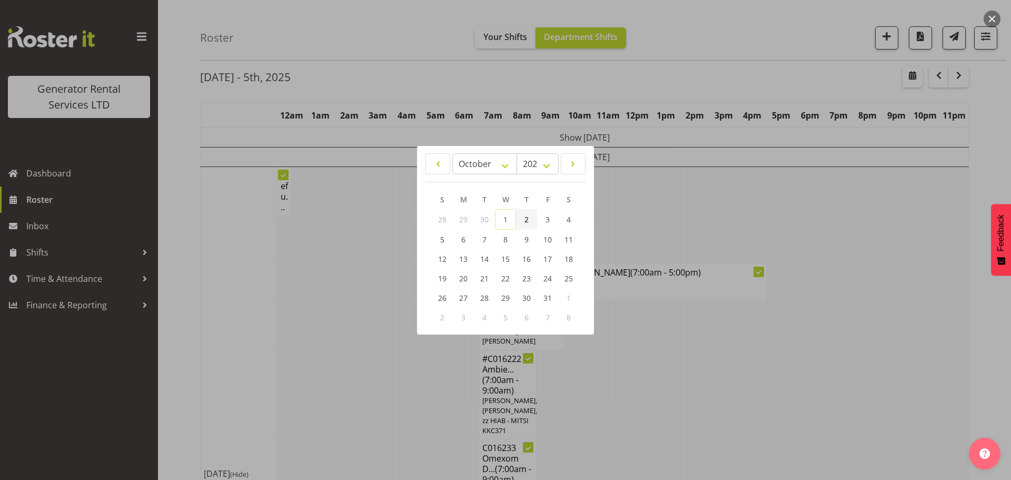
click at [524, 222] on link "2" at bounding box center [526, 219] width 21 height 21
click at [527, 222] on span "2" at bounding box center [526, 219] width 4 height 10
click at [710, 38] on div at bounding box center [505, 240] width 1011 height 480
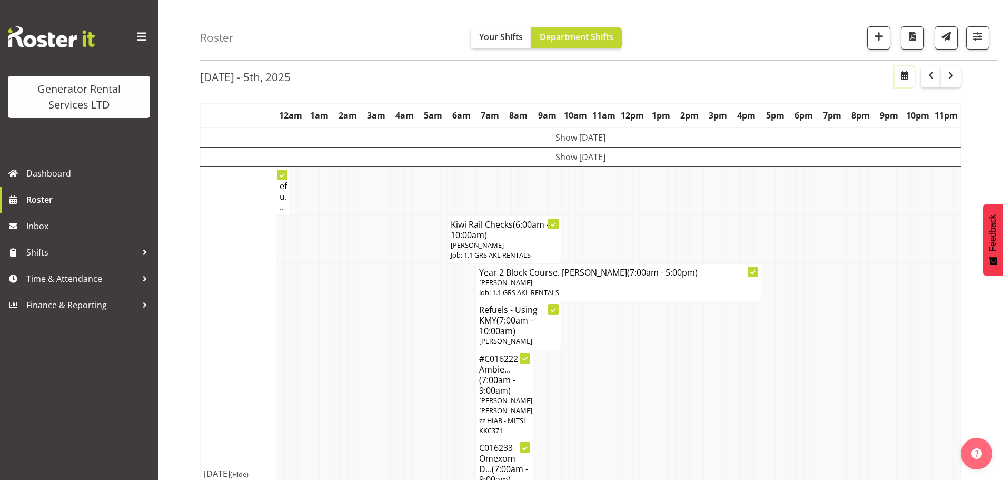
click at [900, 84] on button "button" at bounding box center [905, 76] width 20 height 21
select select "9"
select select "2025"
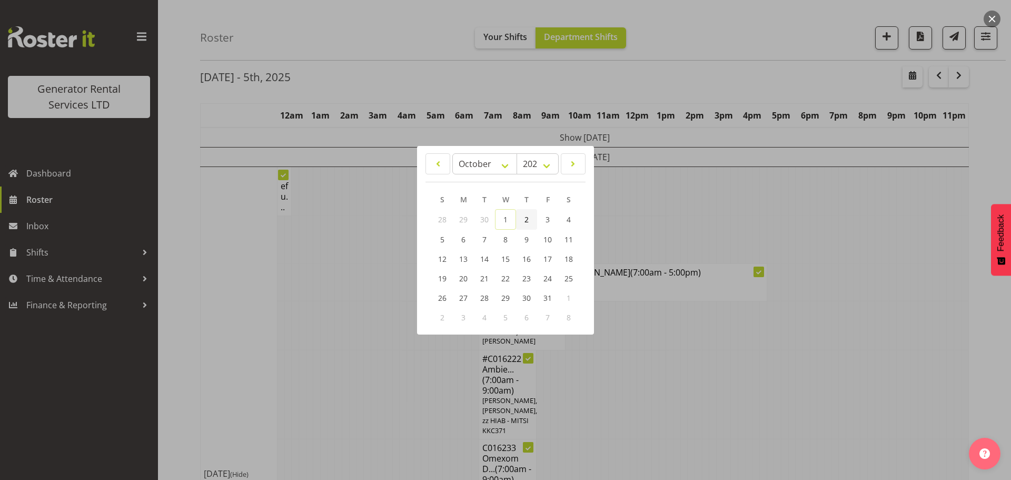
click at [528, 219] on span "2" at bounding box center [526, 219] width 4 height 10
click at [665, 78] on div at bounding box center [505, 240] width 1011 height 480
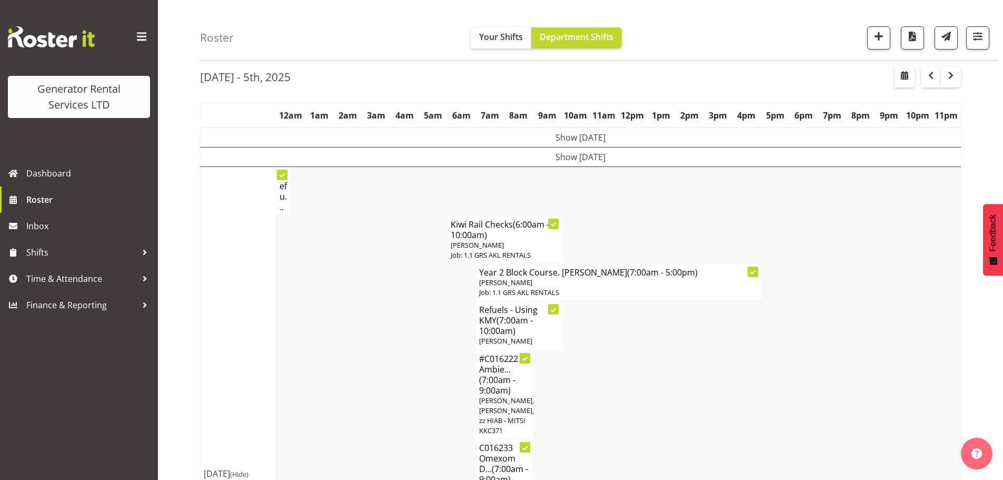
click at [558, 142] on td "Show Mon 29th Sep 2025" at bounding box center [581, 137] width 760 height 20
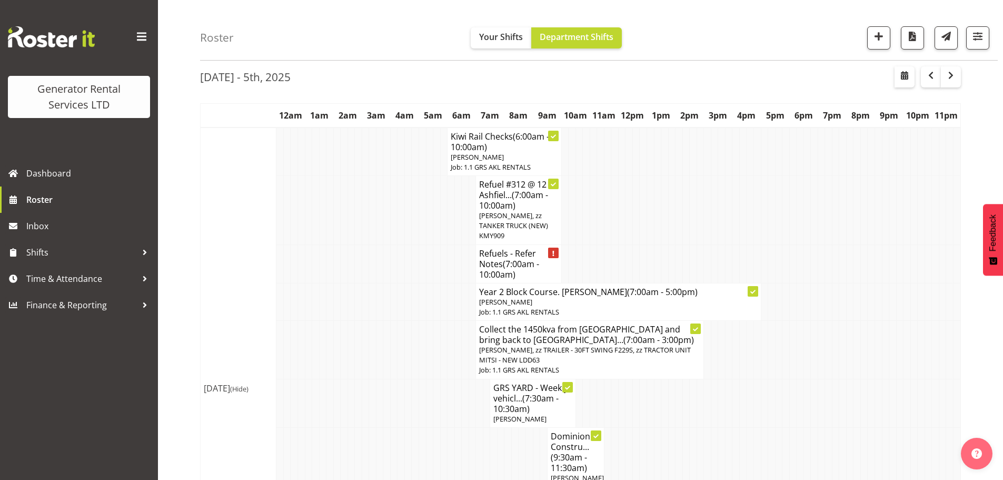
scroll to position [530, 0]
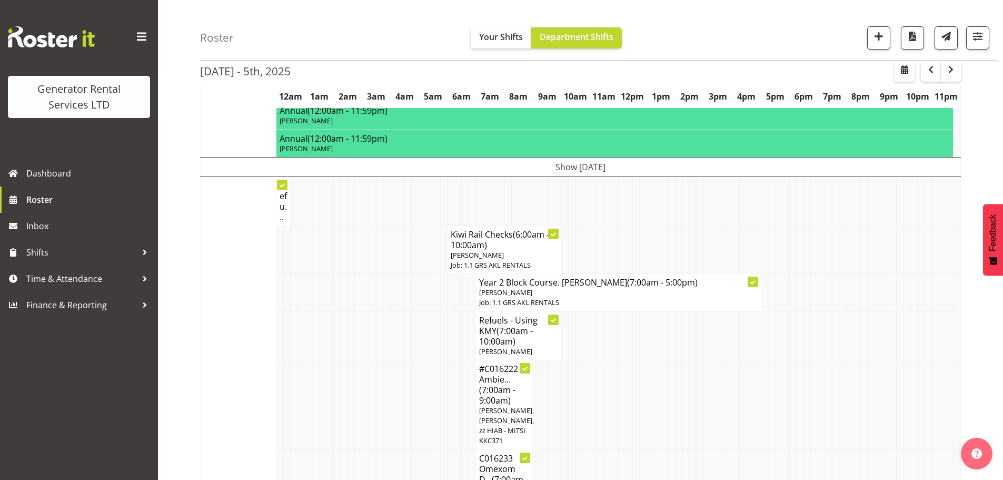
click at [555, 157] on td "Show Tue 30th Sep 2025" at bounding box center [581, 166] width 760 height 19
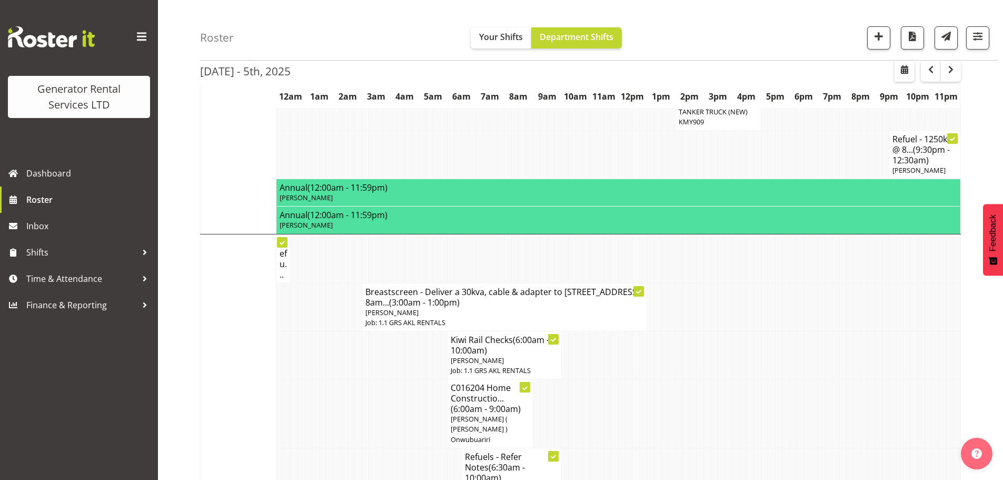
scroll to position [1794, 0]
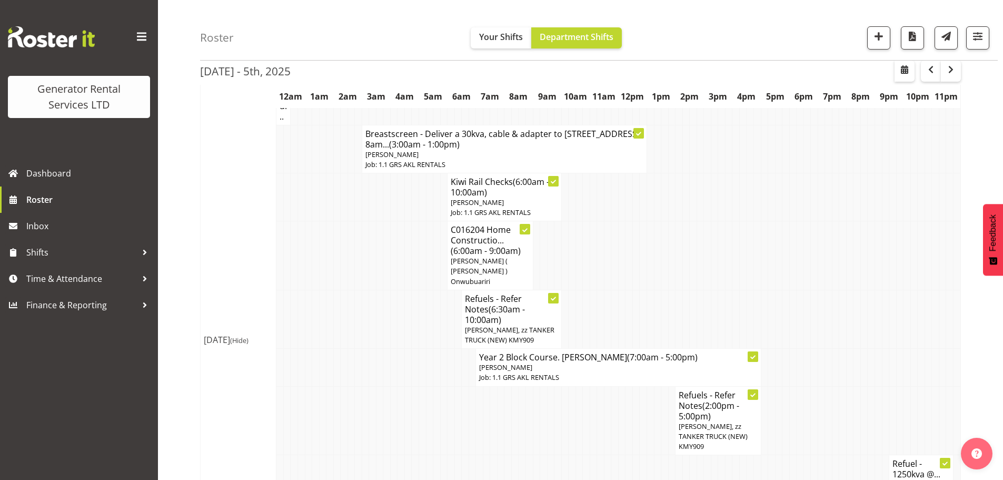
click at [251, 236] on td "Thu 2nd Oct 2025 (Hide)" at bounding box center [239, 339] width 76 height 527
click at [688, 17] on div "Roster Your Shifts Department Shifts 1 Locations Clear GRS Auckland GRS Hasting…" at bounding box center [599, 30] width 798 height 61
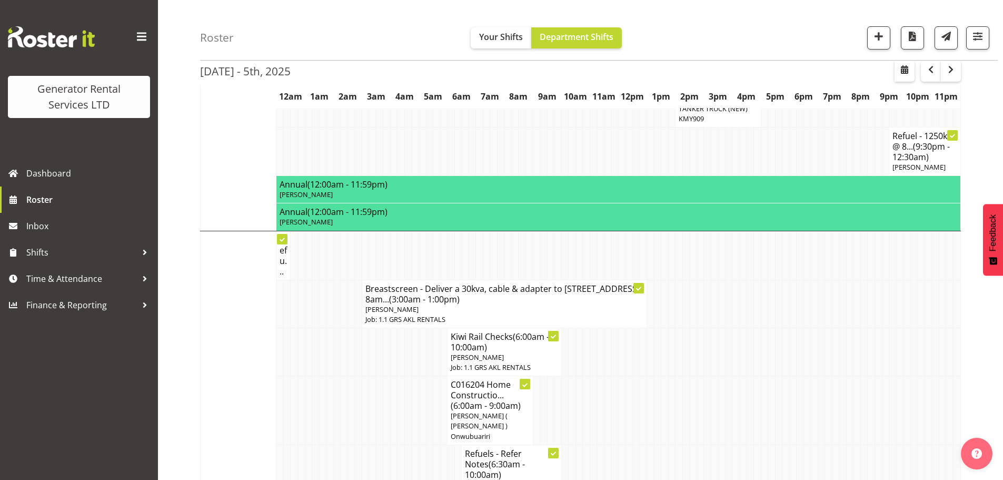
scroll to position [1636, 0]
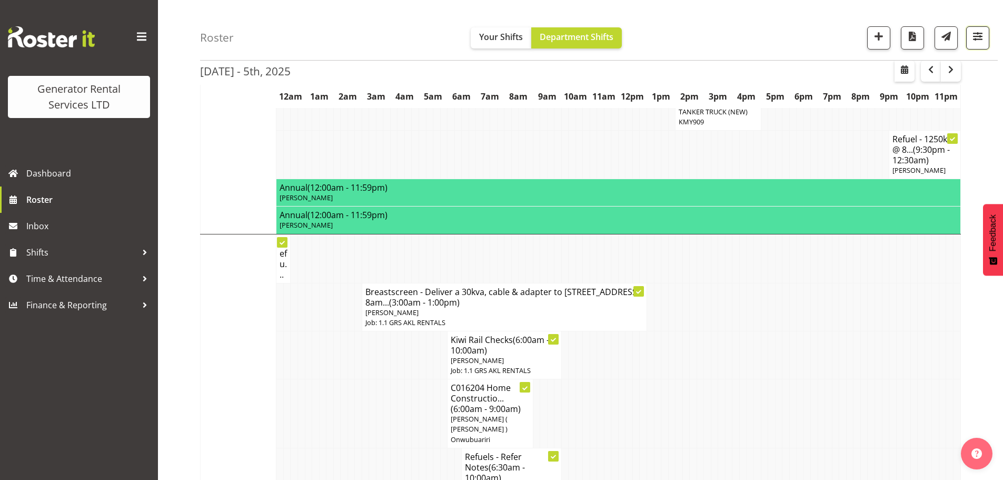
click at [985, 38] on span "button" at bounding box center [978, 36] width 14 height 14
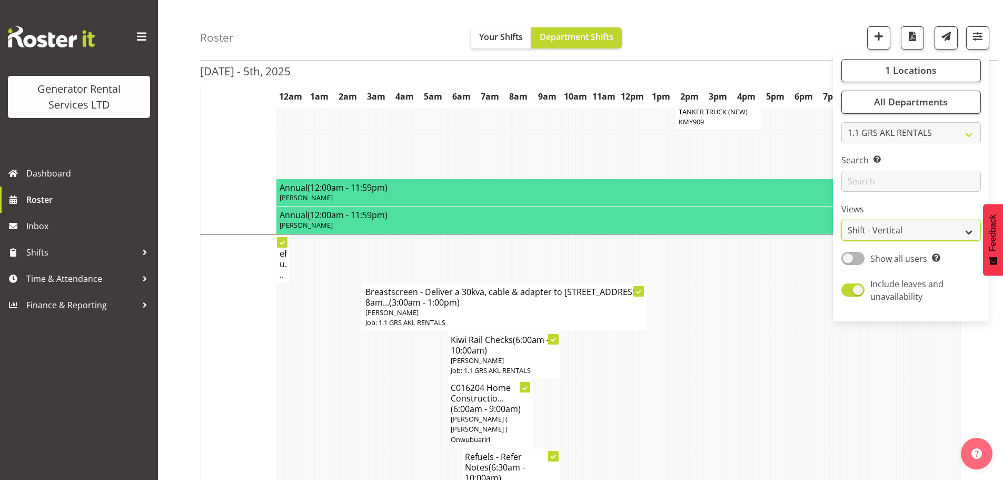
click at [918, 224] on select "Staff Role Shift - Horizontal Shift - Vertical Staff - Location" at bounding box center [911, 230] width 140 height 21
select select "role"
click at [842, 220] on select "Staff Role Shift - Horizontal Shift - Vertical Staff - Location" at bounding box center [911, 230] width 140 height 21
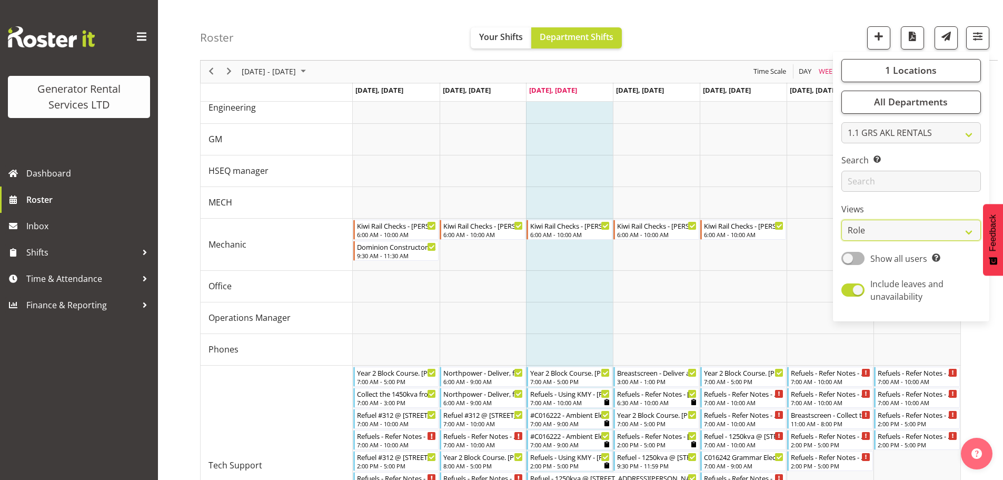
scroll to position [517, 0]
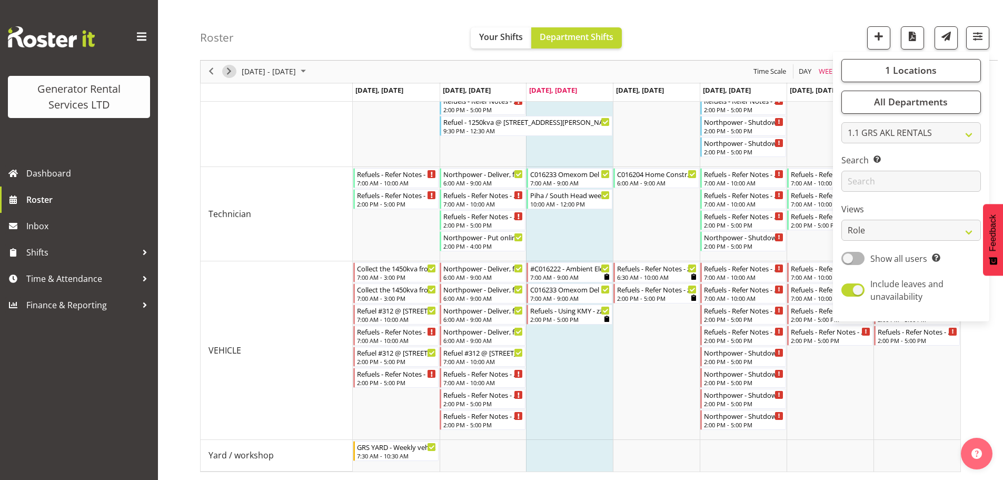
click at [226, 71] on span "Next" at bounding box center [229, 71] width 13 height 13
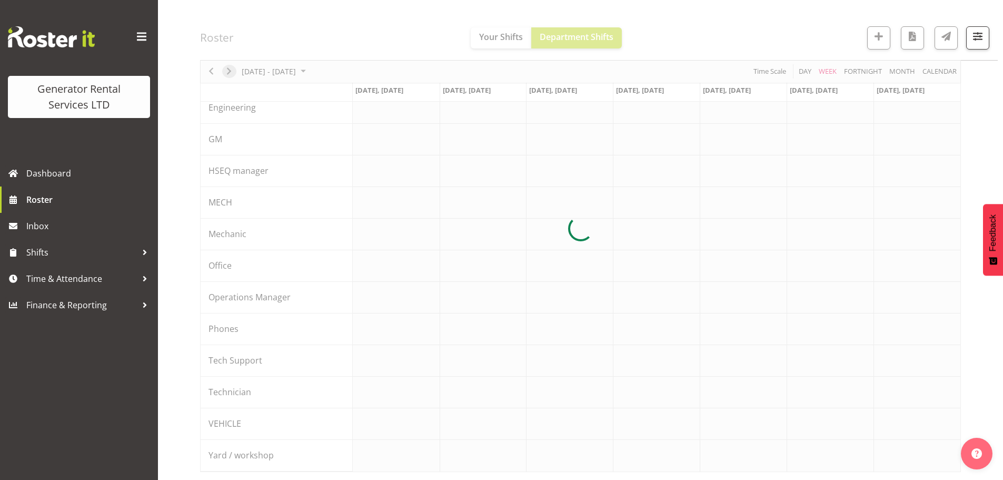
scroll to position [119, 0]
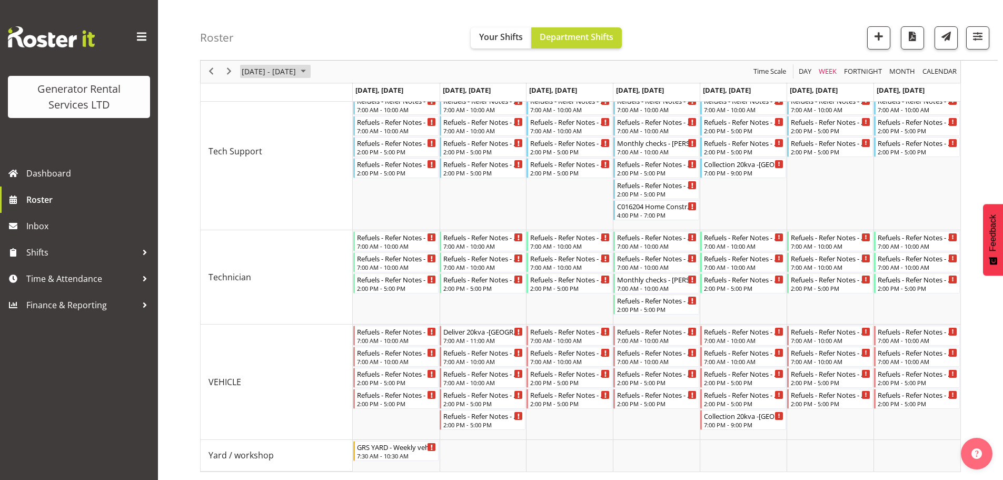
click at [310, 75] on span "October 2025" at bounding box center [303, 71] width 13 height 13
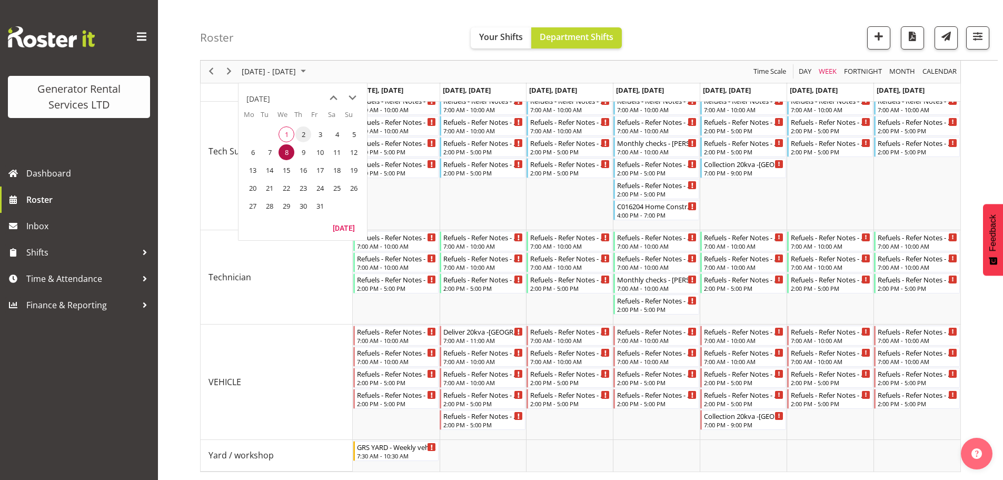
click at [307, 133] on span "2" at bounding box center [303, 134] width 16 height 16
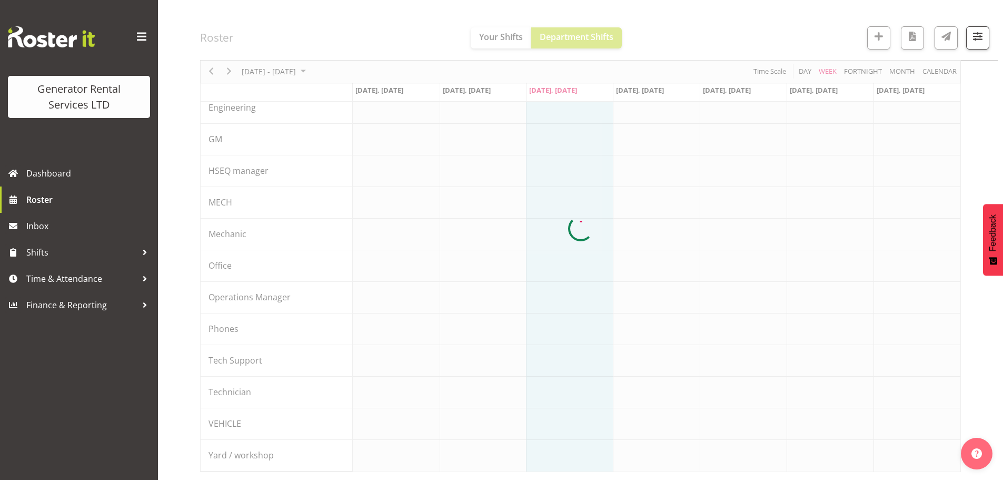
scroll to position [119, 0]
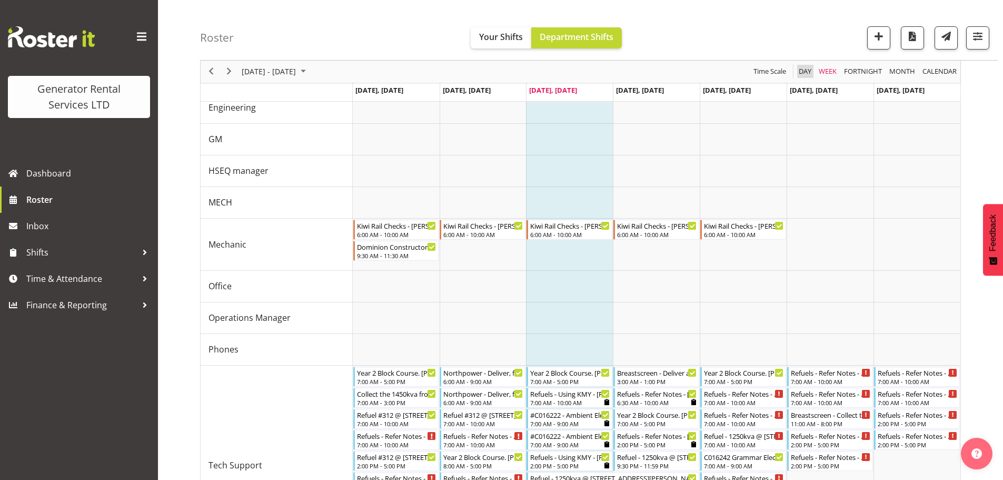
click at [805, 74] on span "Day" at bounding box center [805, 71] width 15 height 13
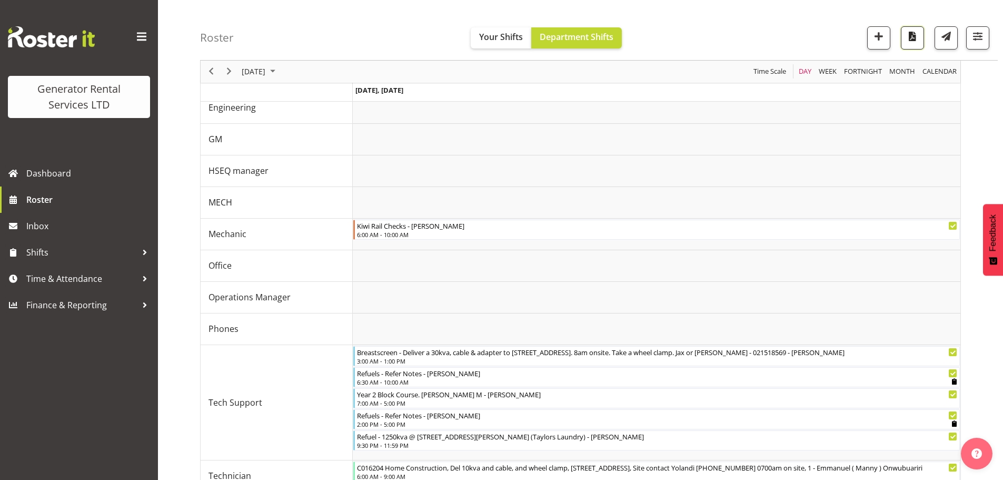
click at [916, 45] on button "button" at bounding box center [912, 37] width 23 height 23
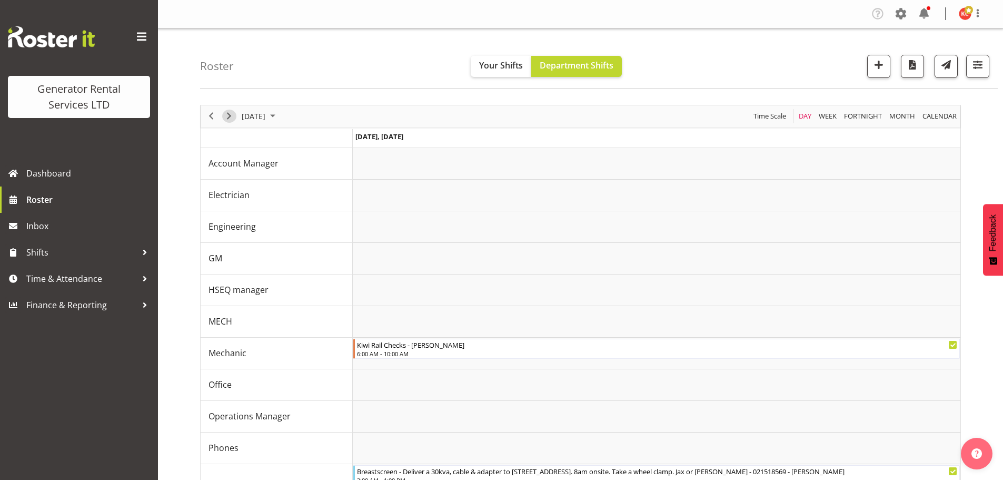
click at [233, 118] on span "Next" at bounding box center [229, 116] width 13 height 13
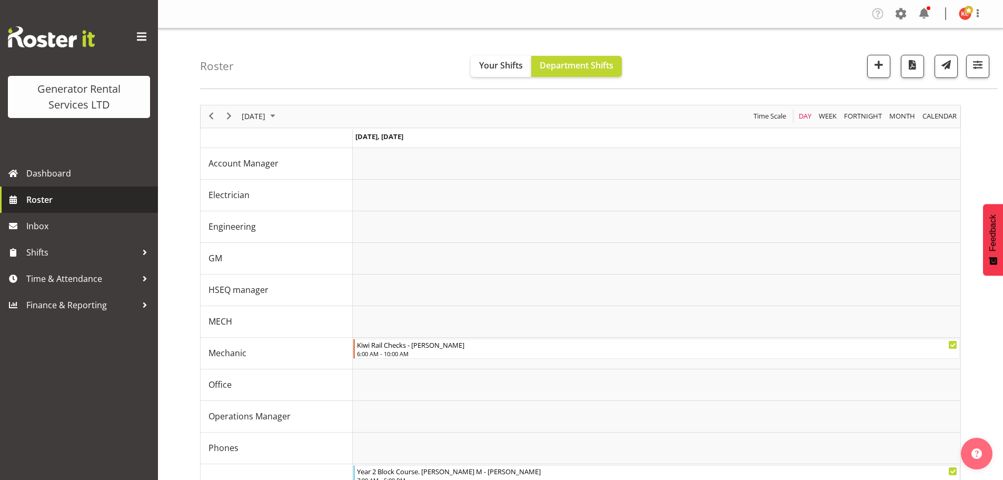
click at [60, 196] on span "Roster" at bounding box center [89, 200] width 126 height 16
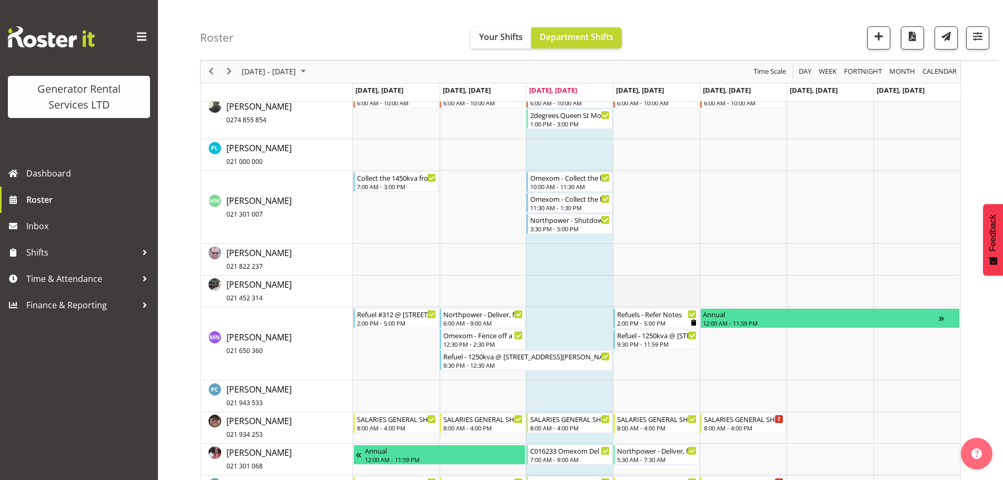
scroll to position [1001, 0]
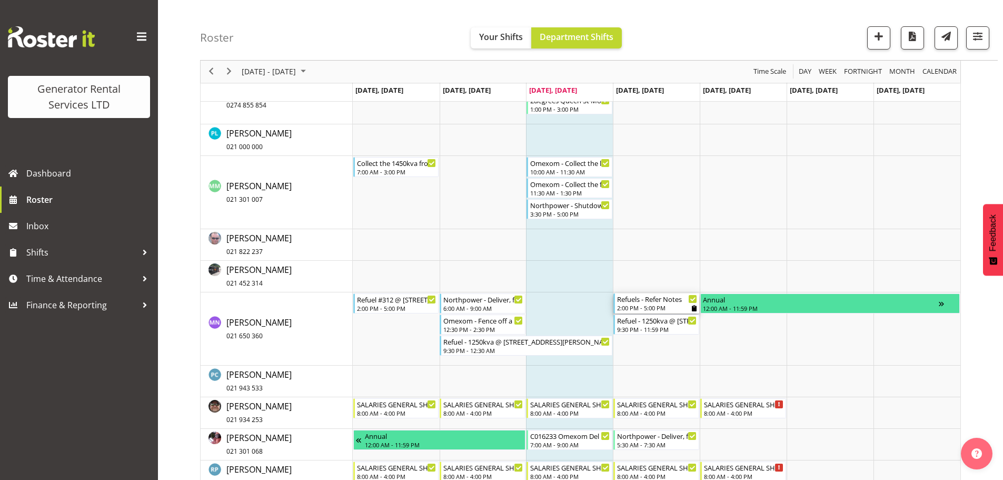
click at [659, 303] on div "Refuels - Refer Notes" at bounding box center [657, 298] width 80 height 11
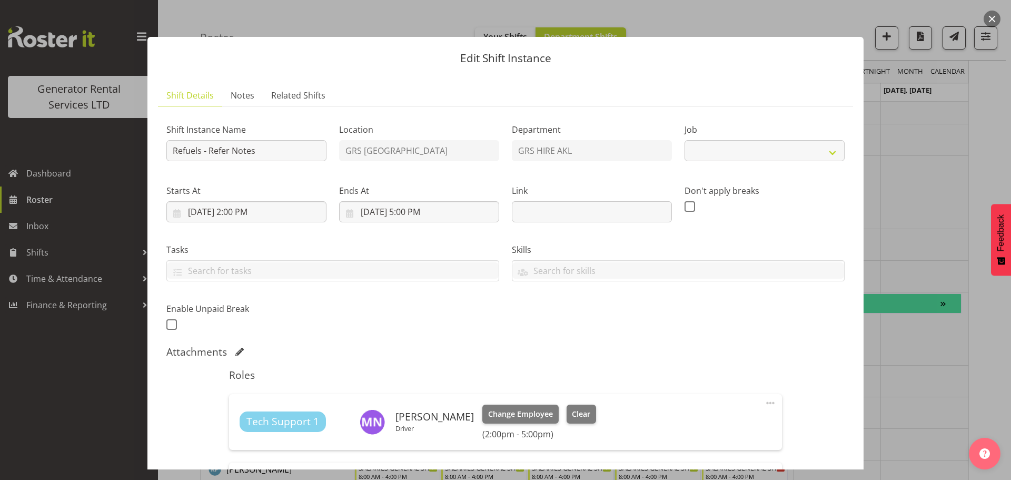
select select "9"
click at [241, 97] on span "Notes" at bounding box center [243, 95] width 24 height 13
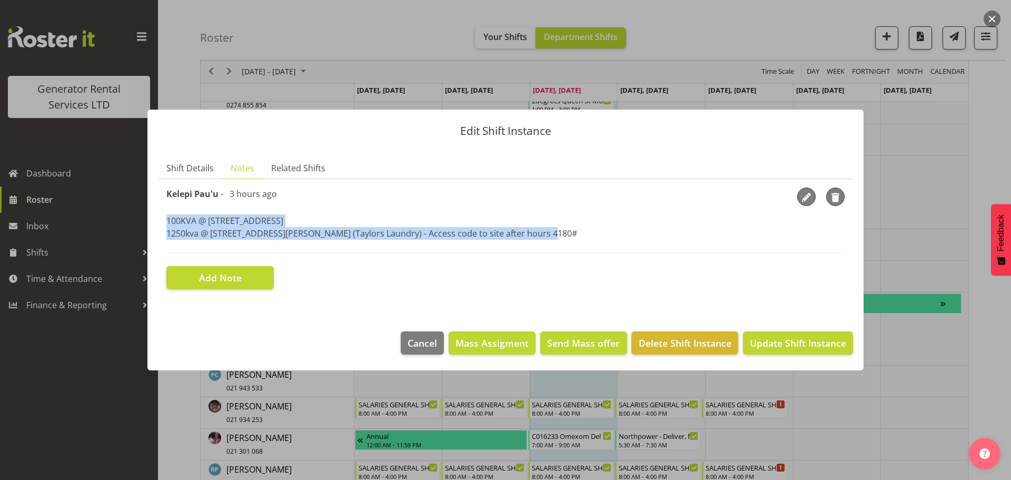
drag, startPoint x: 486, startPoint y: 232, endPoint x: 164, endPoint y: 225, distance: 321.3
click at [164, 225] on section "Shift Instance Name Refuels - Refer Notes Location GRS Auckland Department GRS …" at bounding box center [505, 238] width 695 height 118
copy p "100KVA @ [STREET_ADDRESS] @ [STREET_ADDRESS][PERSON_NAME] (Taylors Laundry) - A…"
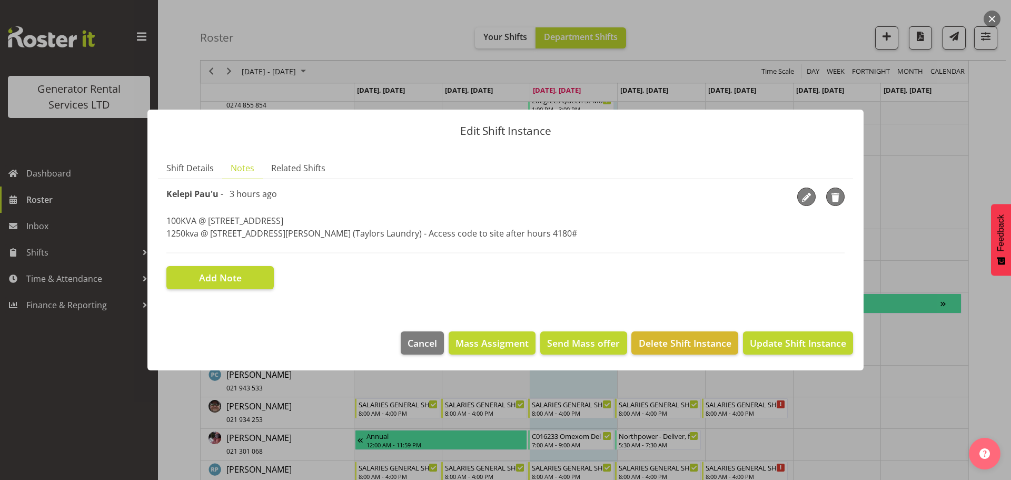
click at [330, 11] on div at bounding box center [505, 240] width 1011 height 480
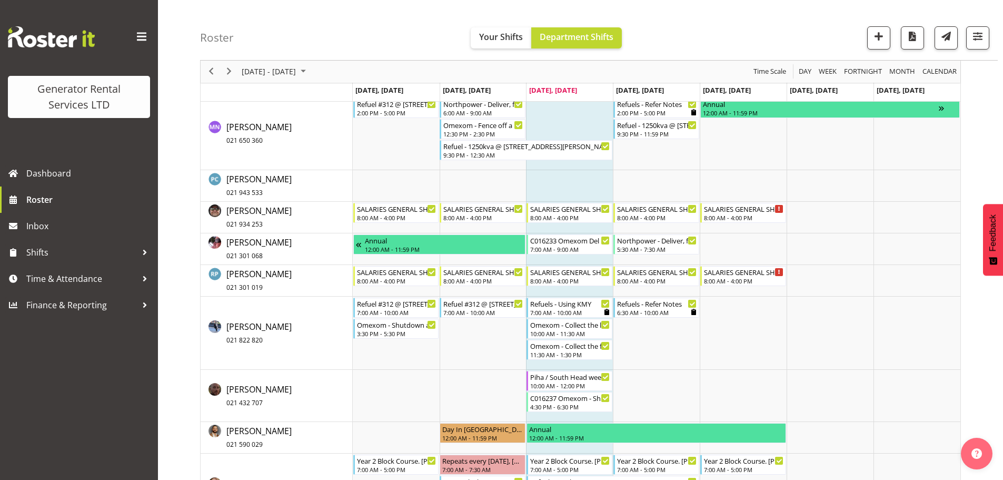
scroll to position [1211, 0]
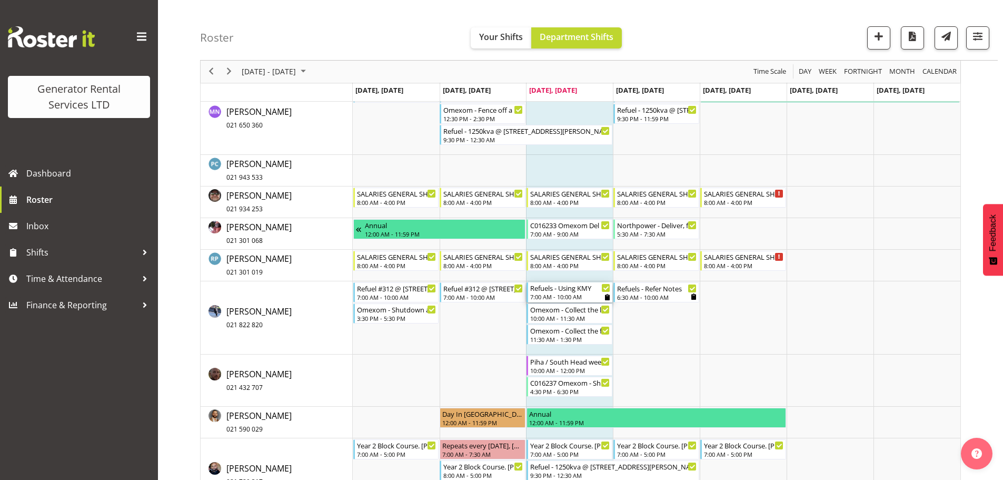
click at [563, 296] on div "7:00 AM - 10:00 AM" at bounding box center [570, 296] width 80 height 8
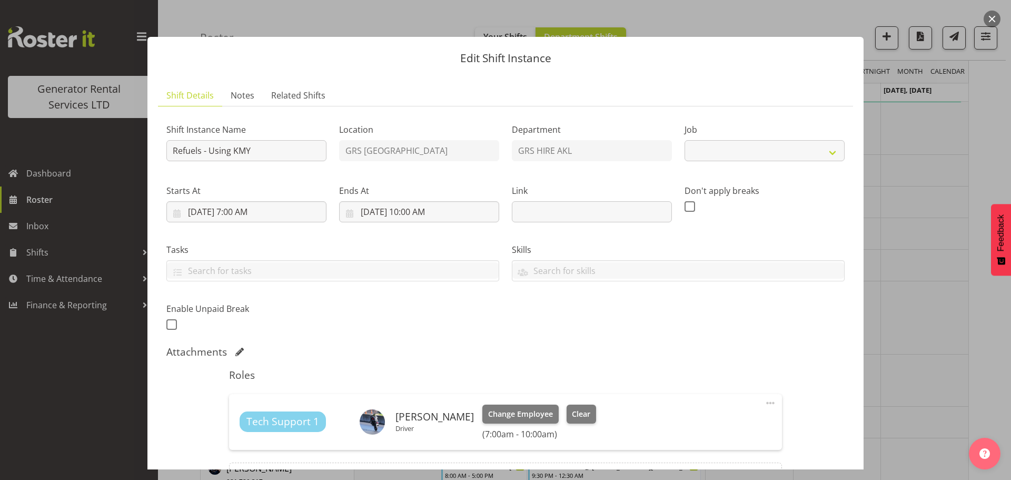
select select "9"
click at [251, 96] on span "Notes" at bounding box center [243, 95] width 24 height 13
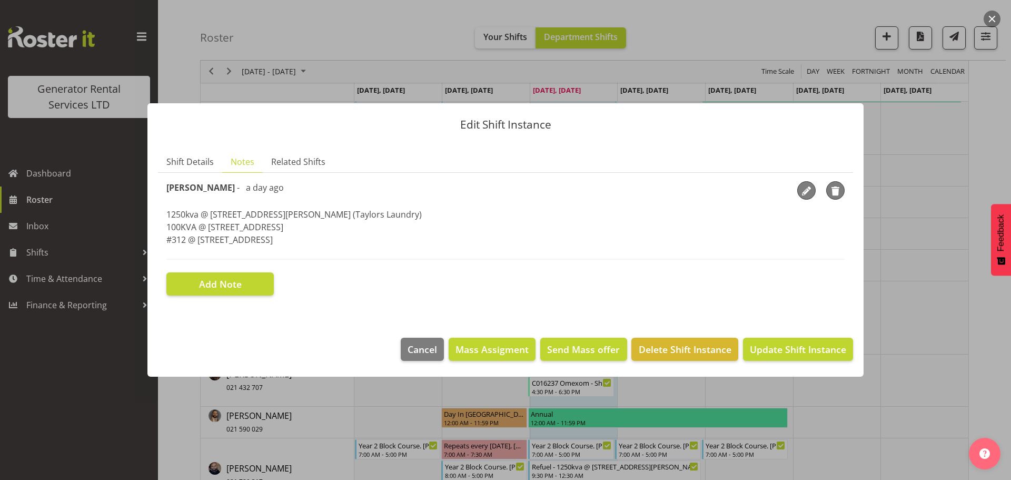
click at [370, 18] on div at bounding box center [505, 240] width 1011 height 480
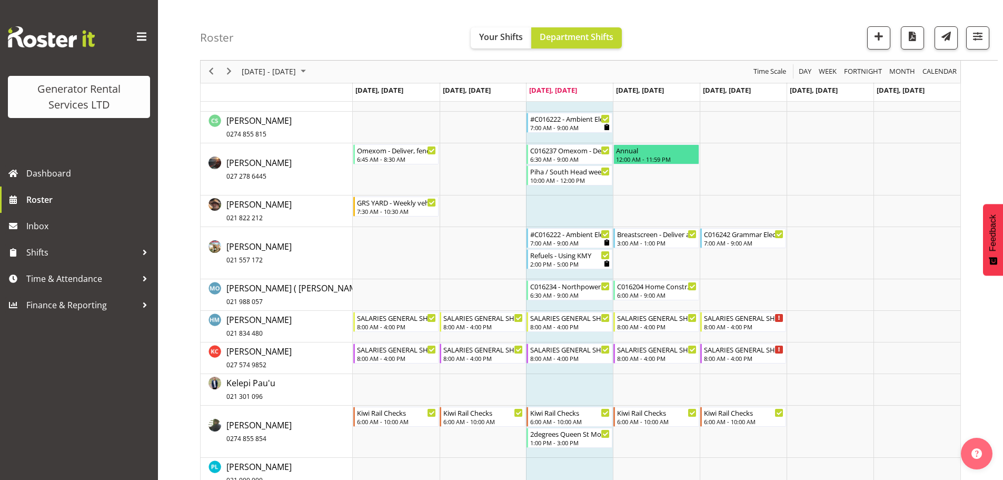
scroll to position [682, 0]
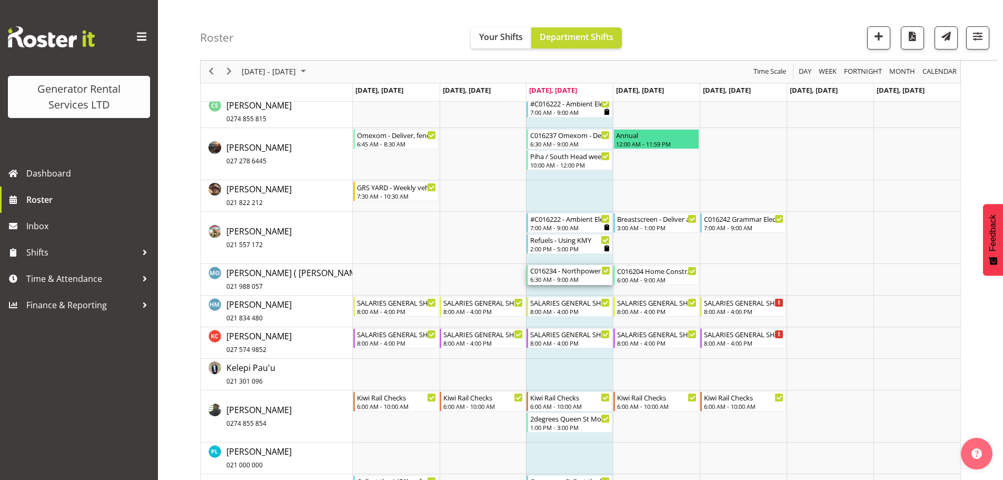
click at [576, 276] on div "6:30 AM - 9:00 AM" at bounding box center [570, 279] width 80 height 8
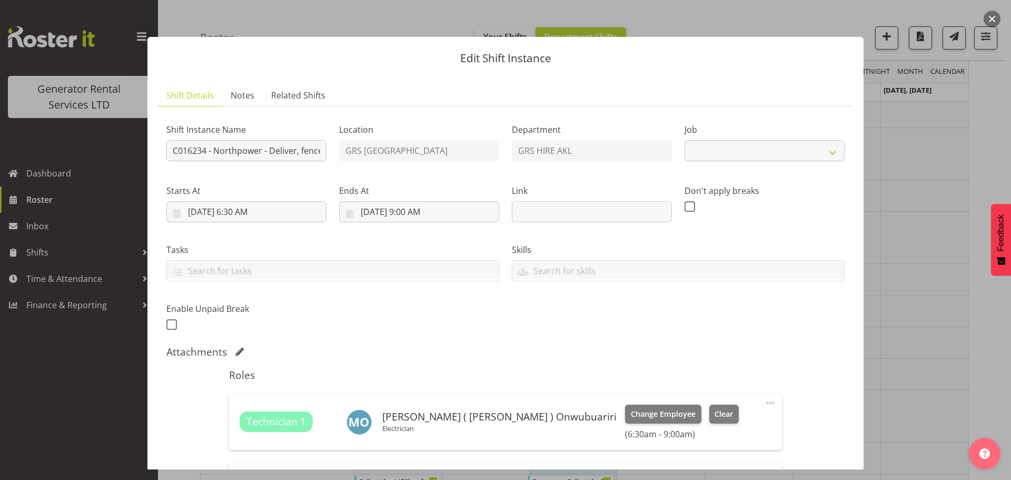
select select "7504"
click at [822, 26] on div "Edit Shift Instance Shift Details Notes Related Shifts Shift Instance Name C016…" at bounding box center [505, 240] width 737 height 459
click at [451, 21] on div "Edit Shift Instance Shift Details Notes Related Shifts Shift Instance Name C016…" at bounding box center [505, 240] width 737 height 459
click at [718, 29] on div "Edit Shift Instance Shift Details Notes Related Shifts Shift Instance Name C016…" at bounding box center [505, 240] width 737 height 459
click at [65, 357] on div at bounding box center [505, 240] width 1011 height 480
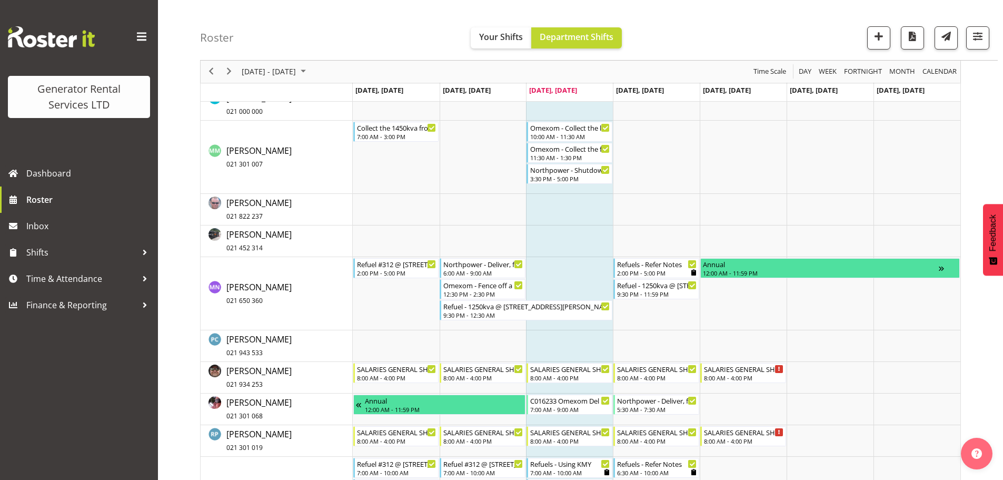
scroll to position [1053, 0]
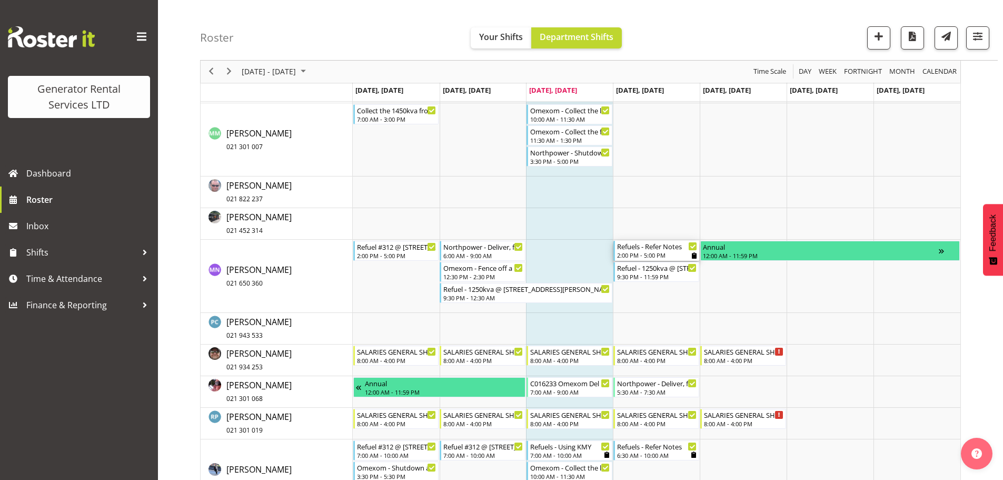
click at [650, 249] on div "Refuels - Refer Notes" at bounding box center [657, 246] width 80 height 11
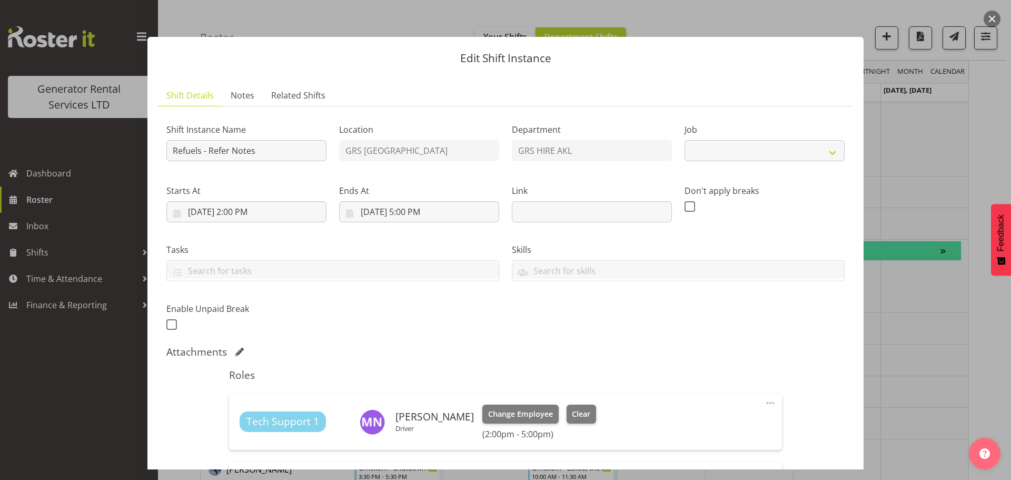
select select "9"
click at [815, 24] on div "Edit Shift Instance Shift Details Notes Related Shifts Shift Instance Name Refu…" at bounding box center [505, 240] width 737 height 459
click at [76, 388] on div at bounding box center [505, 240] width 1011 height 480
